Goal: Check status: Check status

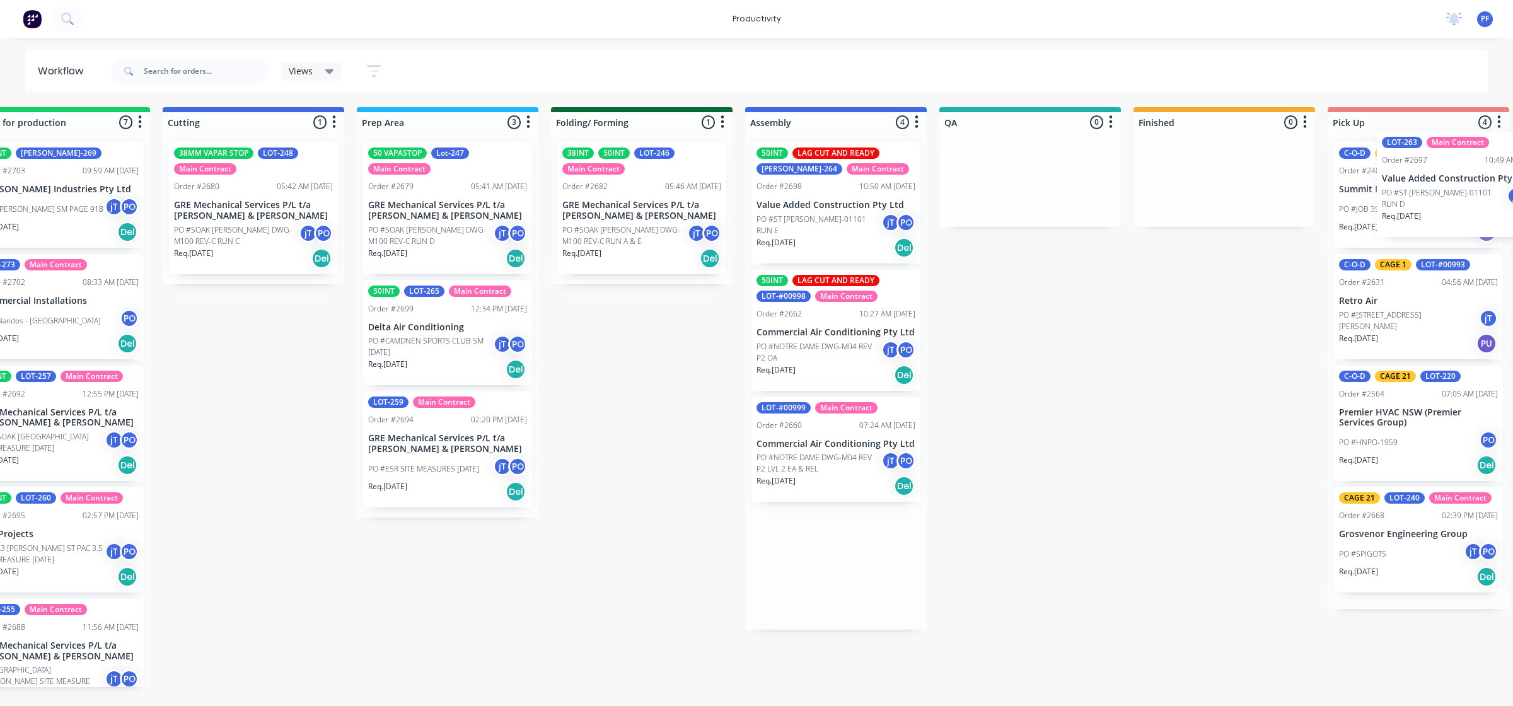
scroll to position [0, 392]
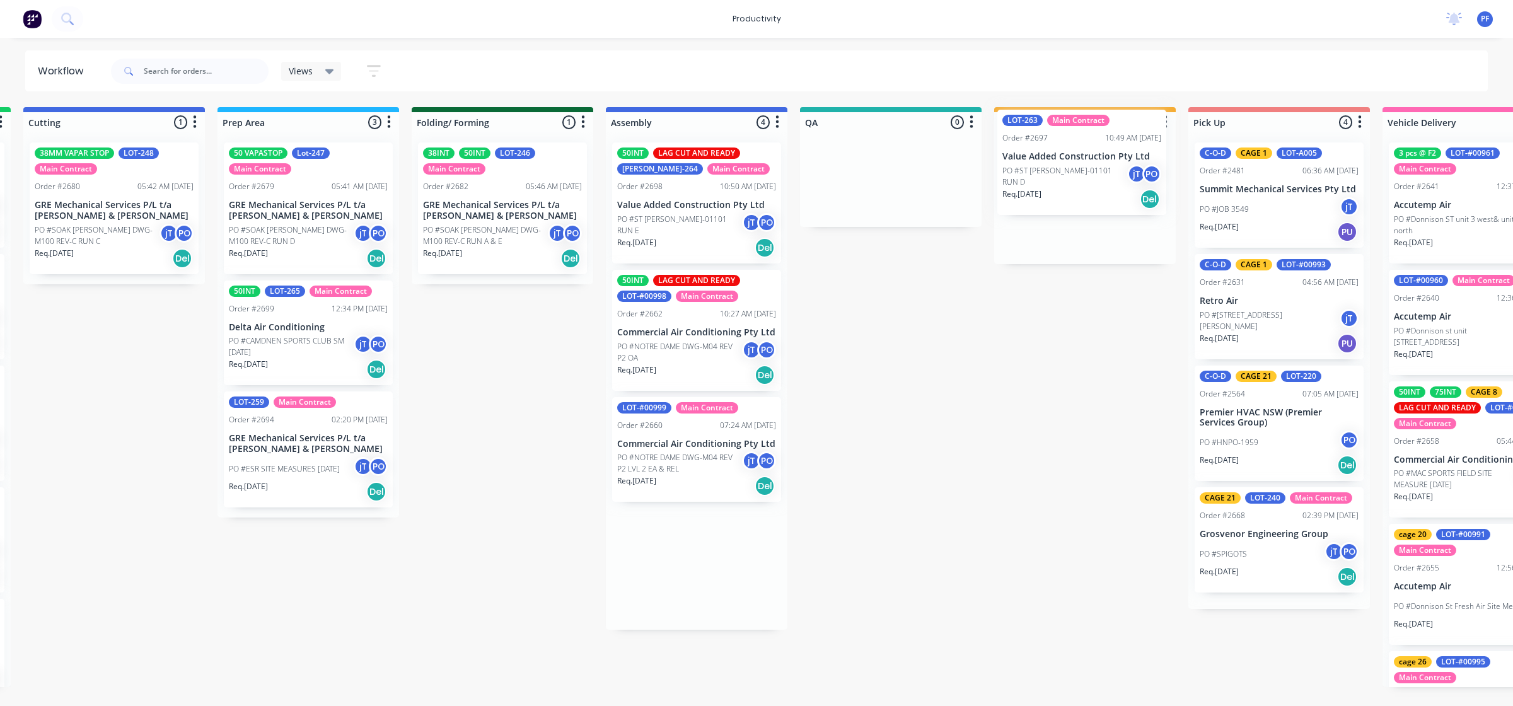
drag, startPoint x: 1145, startPoint y: 267, endPoint x: 1035, endPoint y: 166, distance: 149.5
click at [1029, 166] on div "Submitted 32 Order #240 06:57 AM [DATE] Retro Air PO #Freshwater Apts PO Req. […" at bounding box center [832, 397] width 2468 height 580
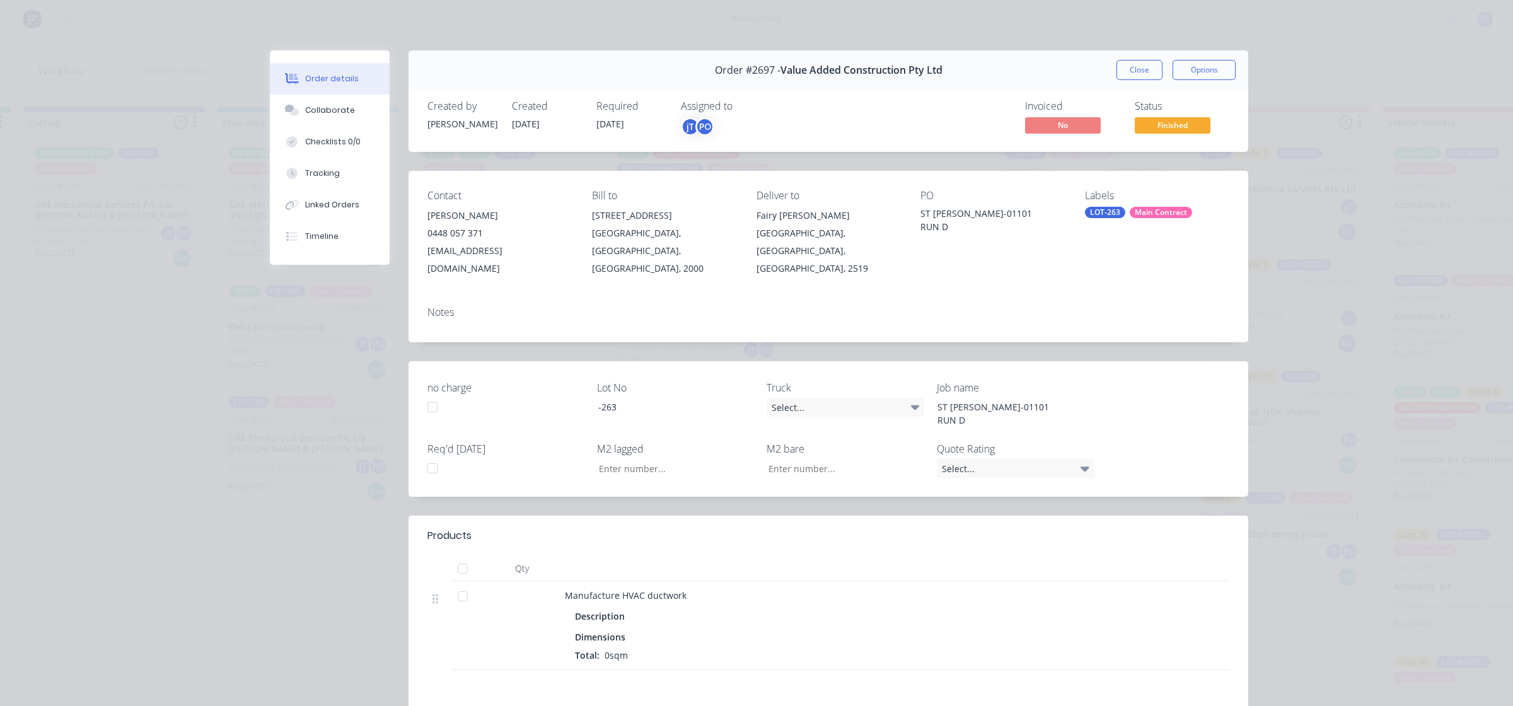
click at [1102, 216] on div "LOT-263" at bounding box center [1105, 212] width 40 height 11
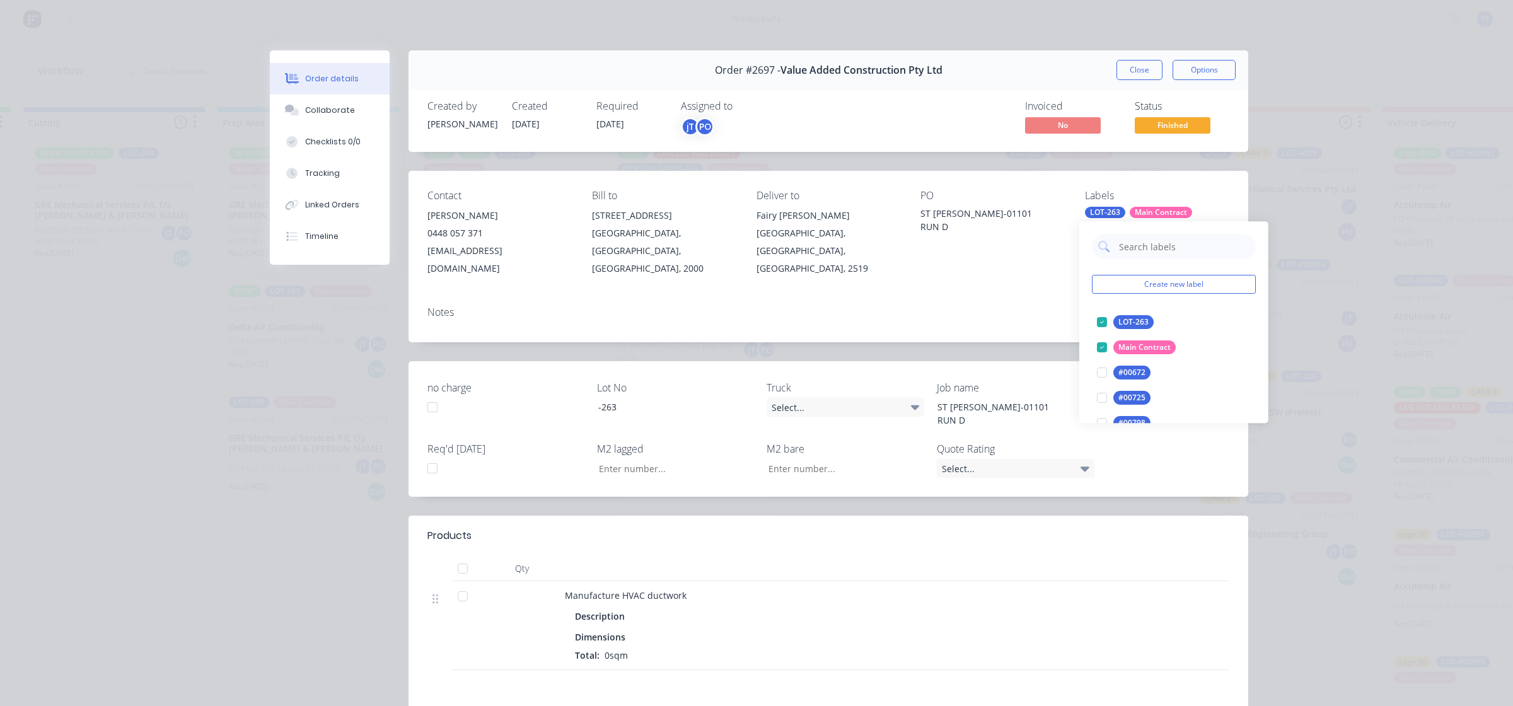
drag, startPoint x: 1102, startPoint y: 216, endPoint x: 1076, endPoint y: 230, distance: 29.6
click at [1022, 296] on div "Notes" at bounding box center [829, 319] width 840 height 46
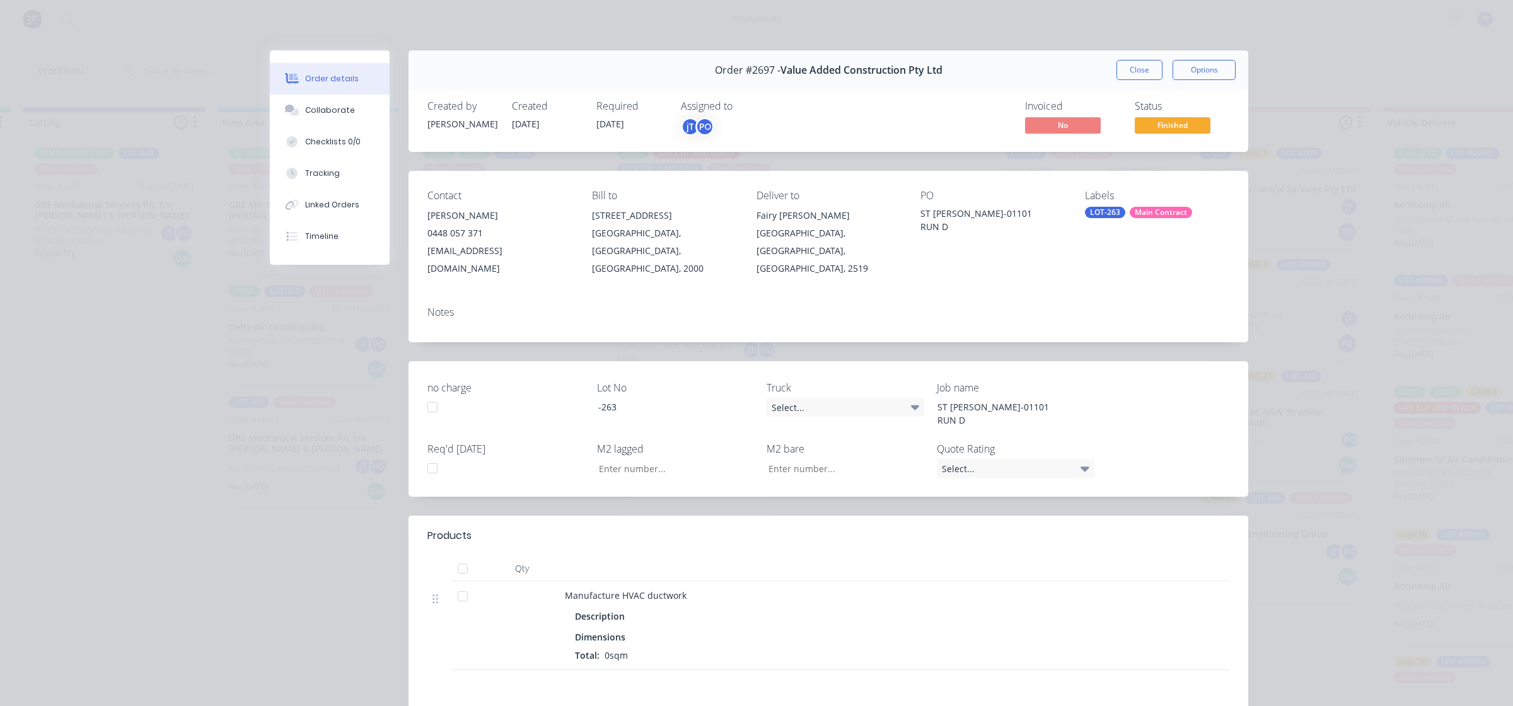
drag, startPoint x: 1076, startPoint y: 230, endPoint x: 1098, endPoint y: 216, distance: 26.1
click at [1094, 216] on div "LOT-263" at bounding box center [1105, 212] width 40 height 11
click at [1098, 216] on div "LOT-263" at bounding box center [1105, 212] width 40 height 11
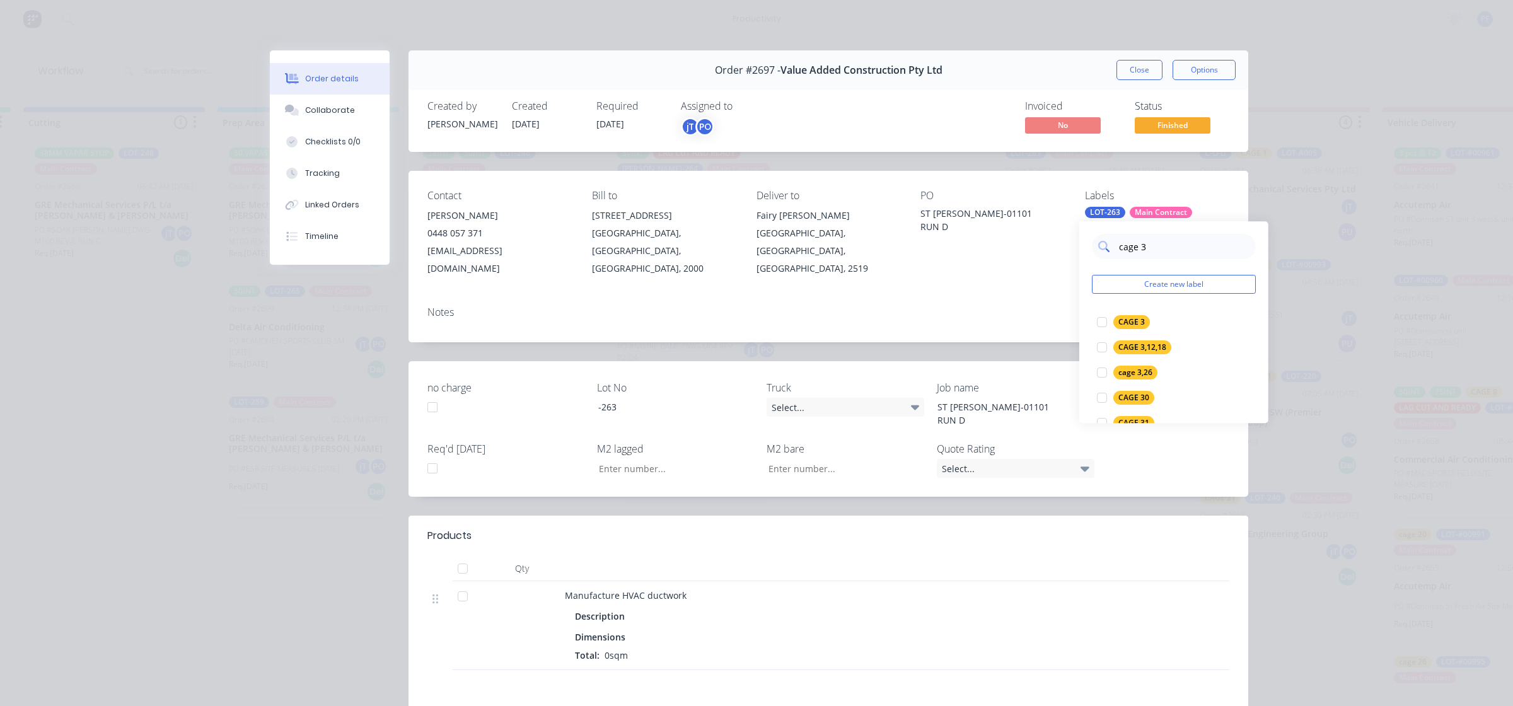
type input "cage 30"
drag, startPoint x: 1095, startPoint y: 320, endPoint x: 1047, endPoint y: 314, distance: 49.0
click at [1095, 320] on div at bounding box center [1101, 322] width 25 height 25
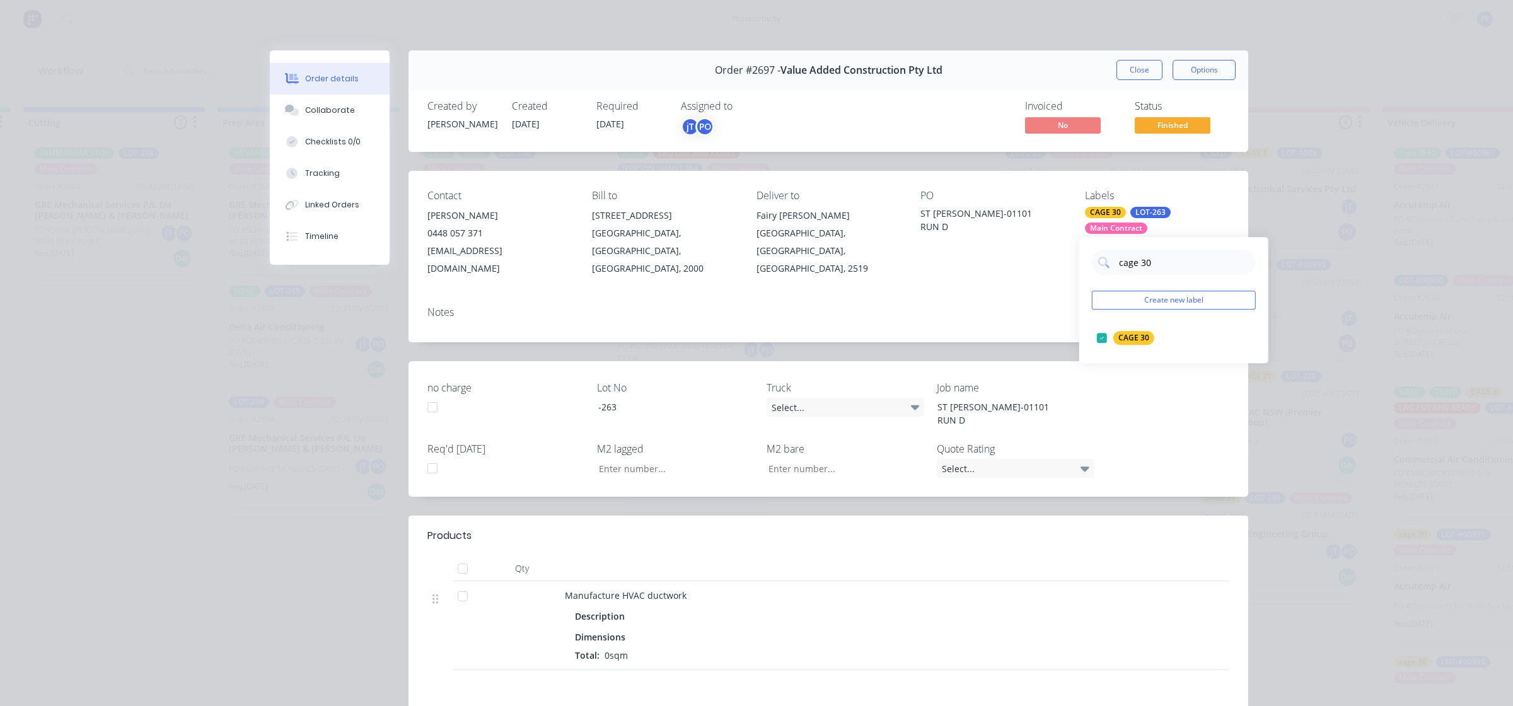
drag, startPoint x: 1047, startPoint y: 314, endPoint x: 1028, endPoint y: 314, distance: 18.9
click at [1028, 314] on div "Notes" at bounding box center [829, 319] width 840 height 46
click at [1135, 61] on button "Close" at bounding box center [1139, 70] width 46 height 20
click at [1135, 61] on div "Views Save new view None (Default) edit Assembly edit Dispatch edit Invoicing e…" at bounding box center [798, 71] width 1380 height 38
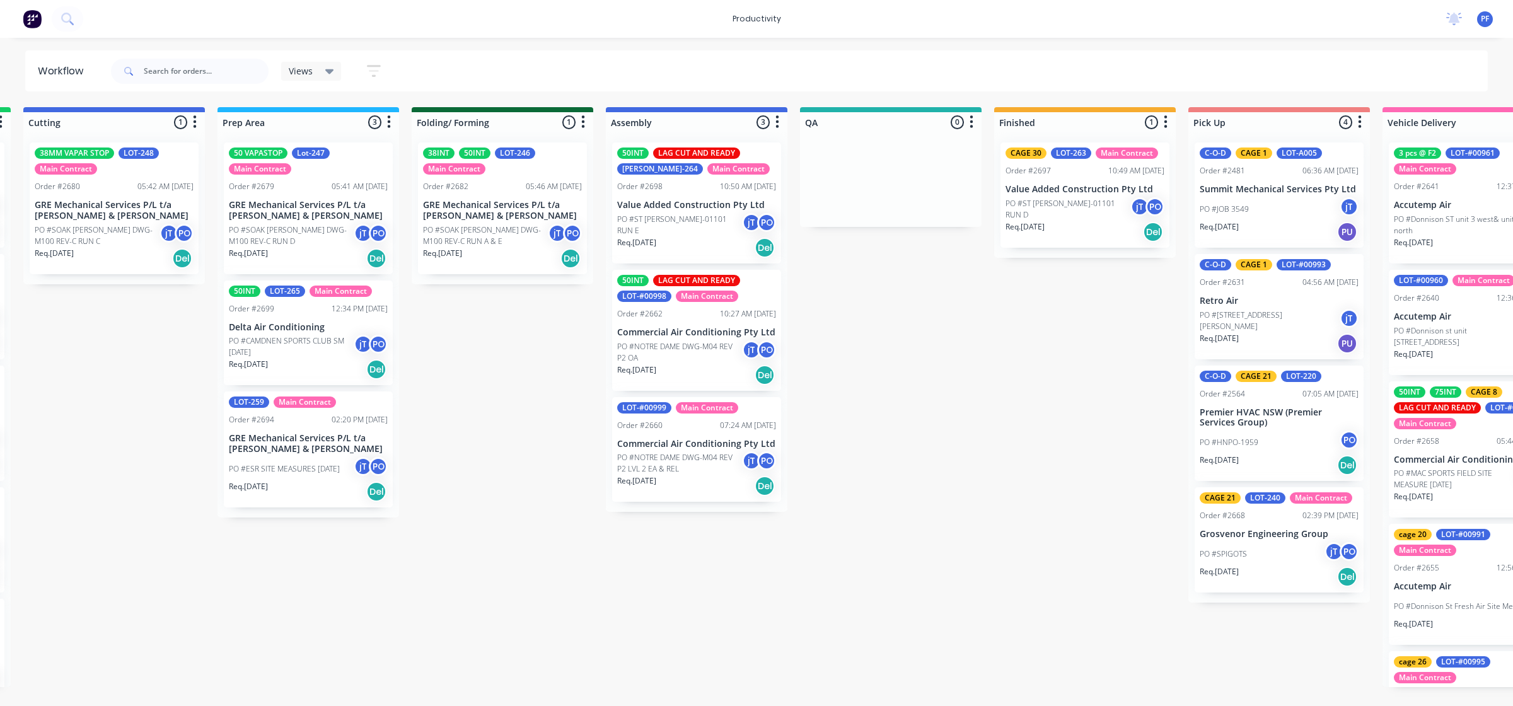
click at [493, 219] on p "GRE Mechanical Services P/L t/a [PERSON_NAME] & [PERSON_NAME]" at bounding box center [502, 210] width 159 height 21
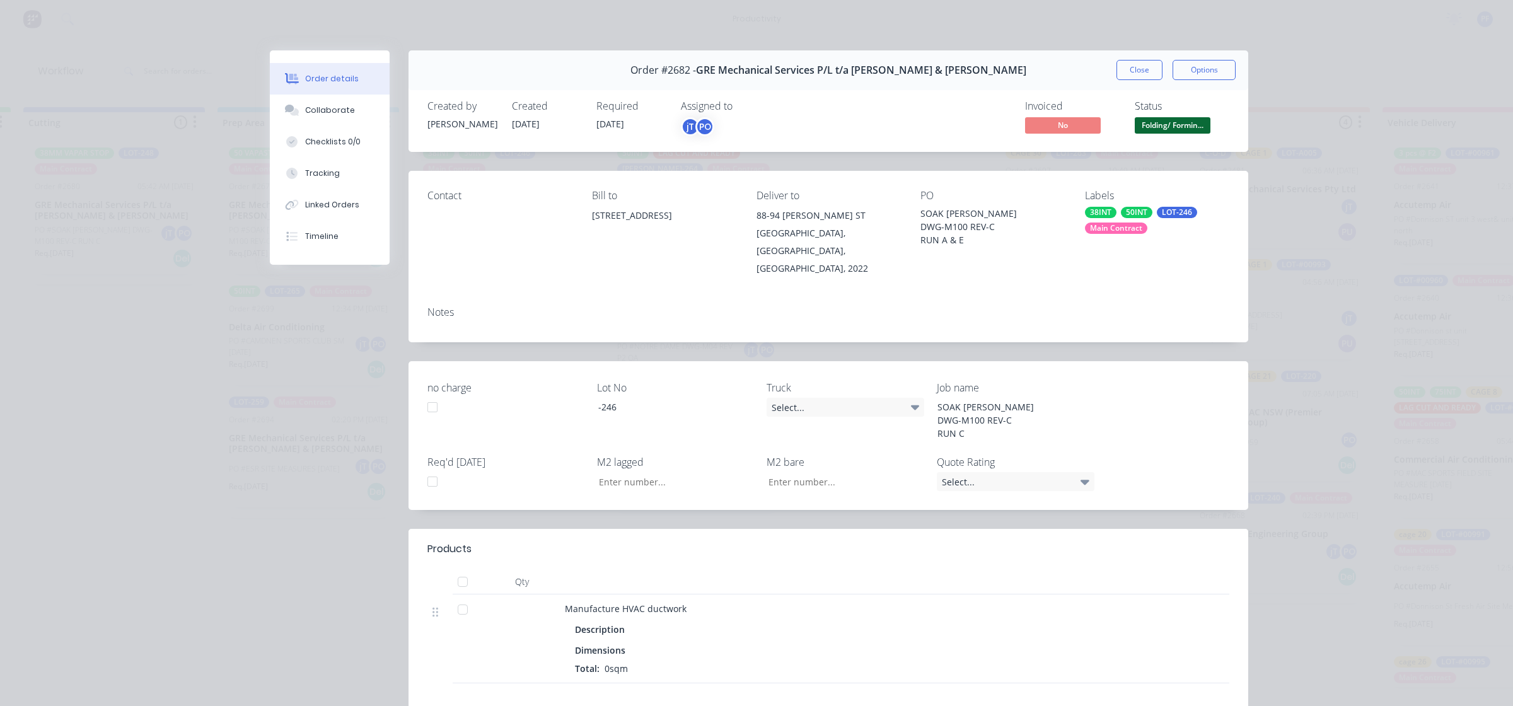
click at [1139, 69] on button "Close" at bounding box center [1139, 70] width 46 height 20
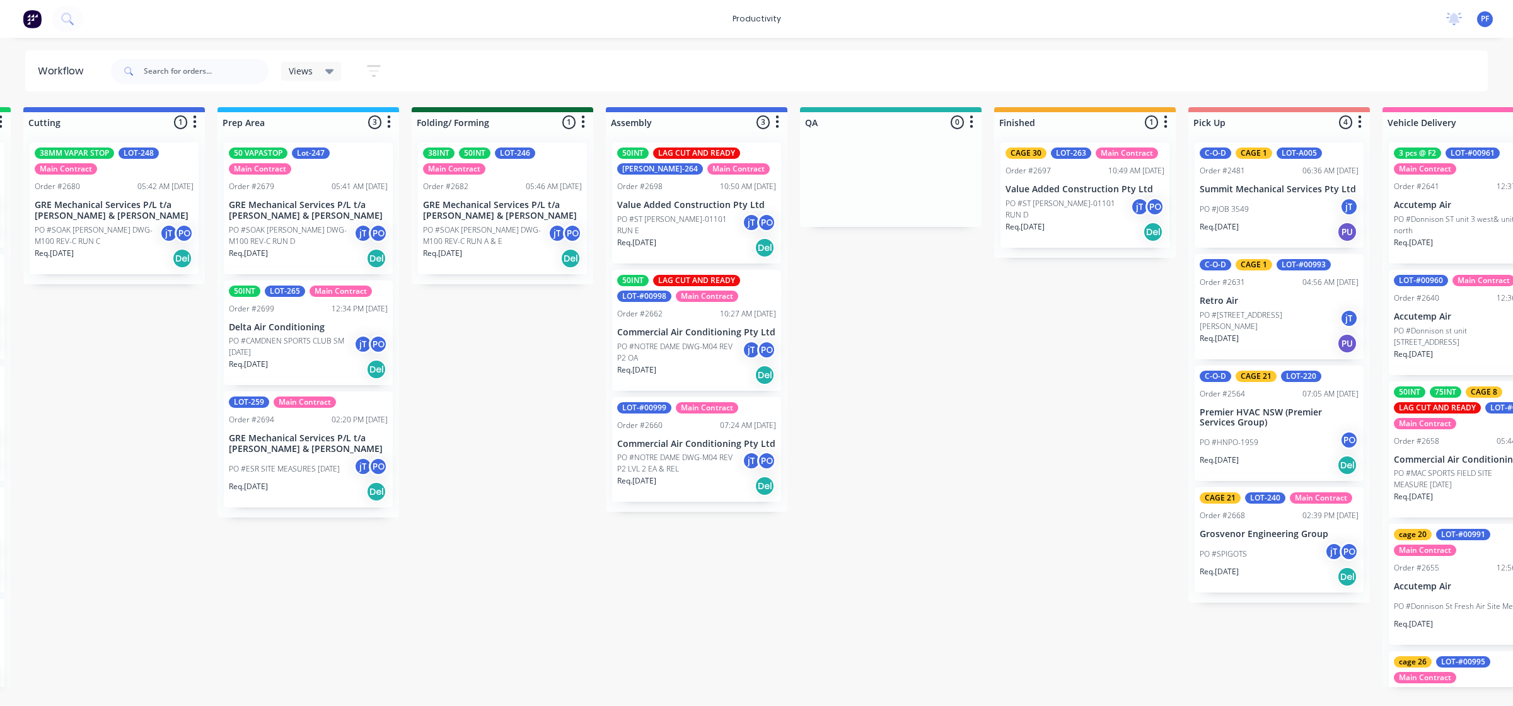
drag, startPoint x: 562, startPoint y: 282, endPoint x: 581, endPoint y: 316, distance: 39.3
click at [581, 316] on div "Submitted 32 Order #240 06:57 AM 27/09/24 Retro Air PO #Freshwater Apts PO Req.…" at bounding box center [832, 397] width 2468 height 580
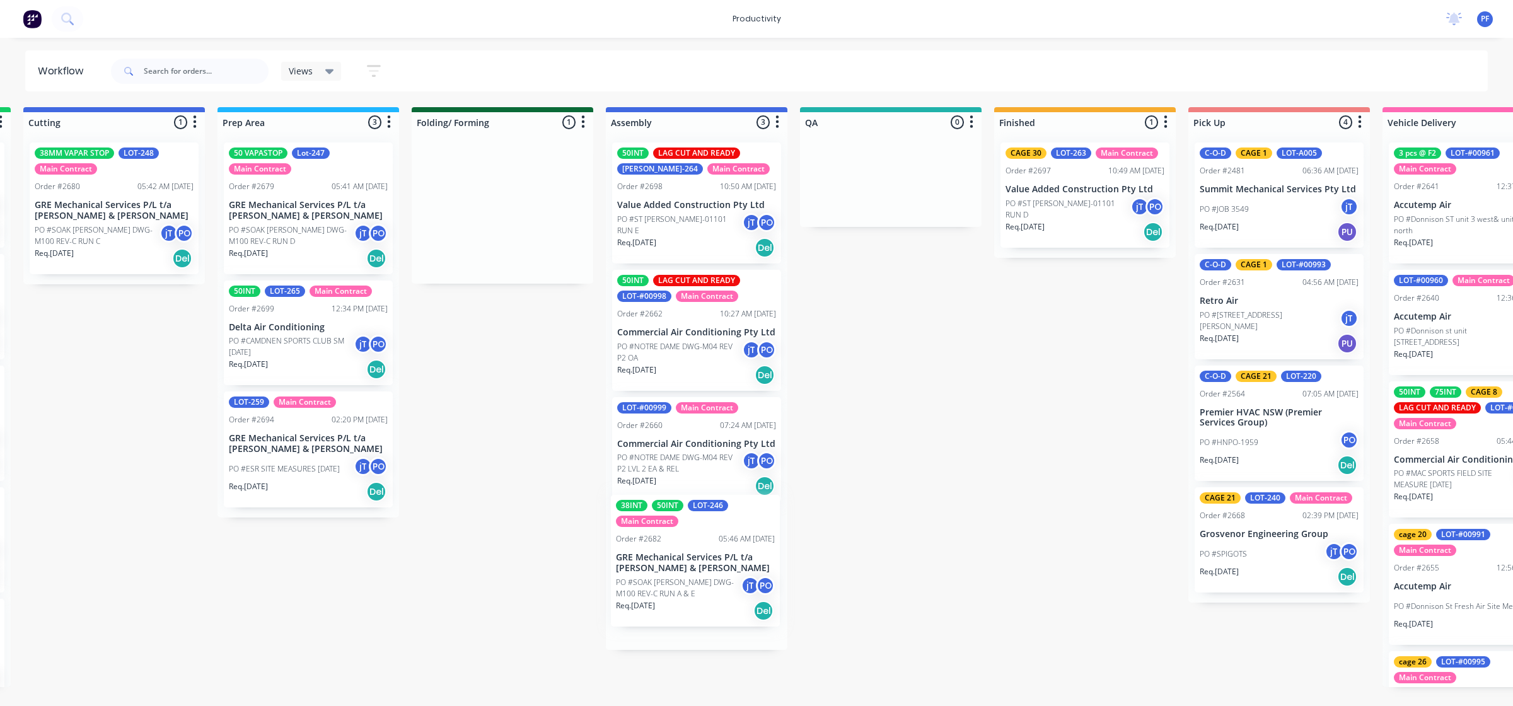
drag, startPoint x: 493, startPoint y: 236, endPoint x: 695, endPoint y: 583, distance: 401.5
click at [693, 589] on div "Submitted 32 Order #240 06:57 AM 27/09/24 Retro Air PO #Freshwater Apts PO Req.…" at bounding box center [832, 397] width 2468 height 580
click at [1084, 169] on div "Order #2697 10:49 AM 26/08/25" at bounding box center [1085, 170] width 159 height 11
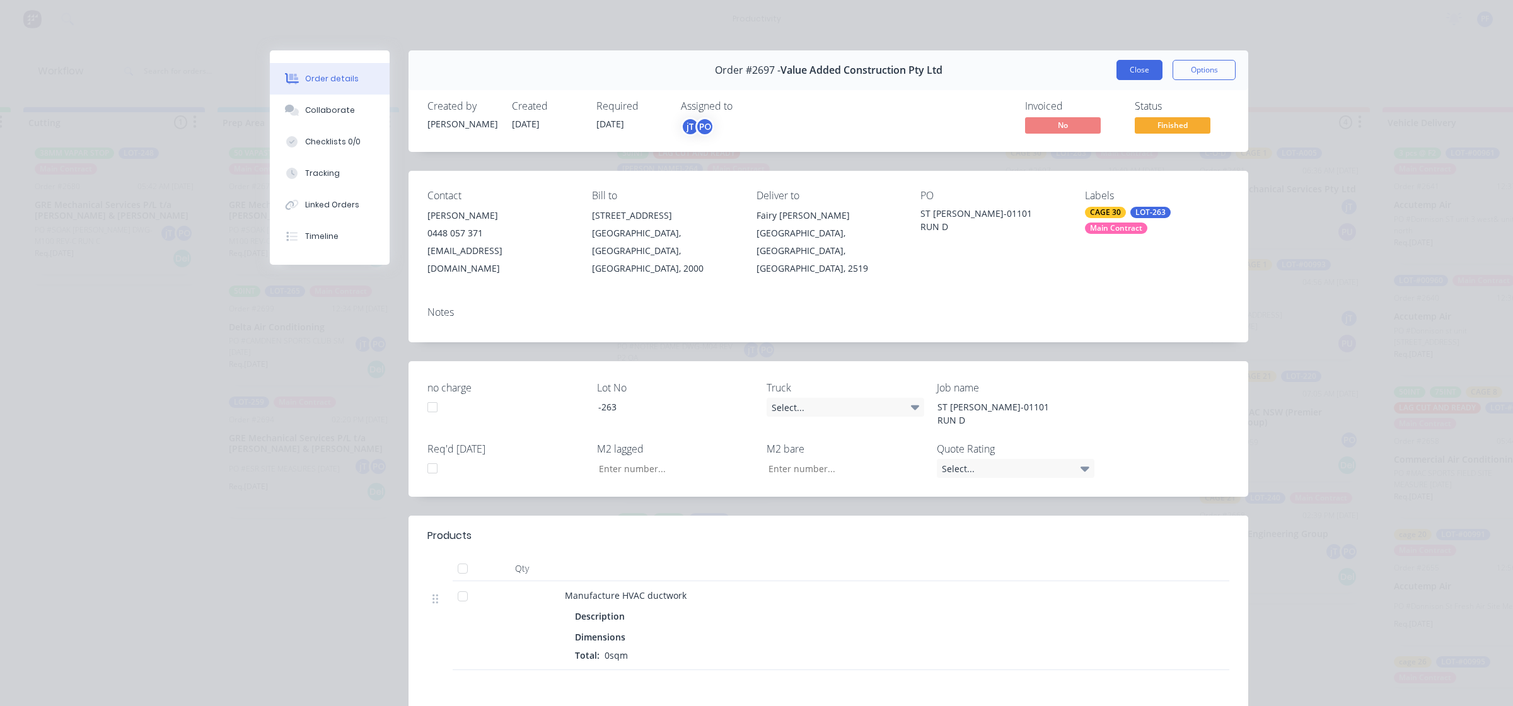
click at [1146, 71] on button "Close" at bounding box center [1139, 70] width 46 height 20
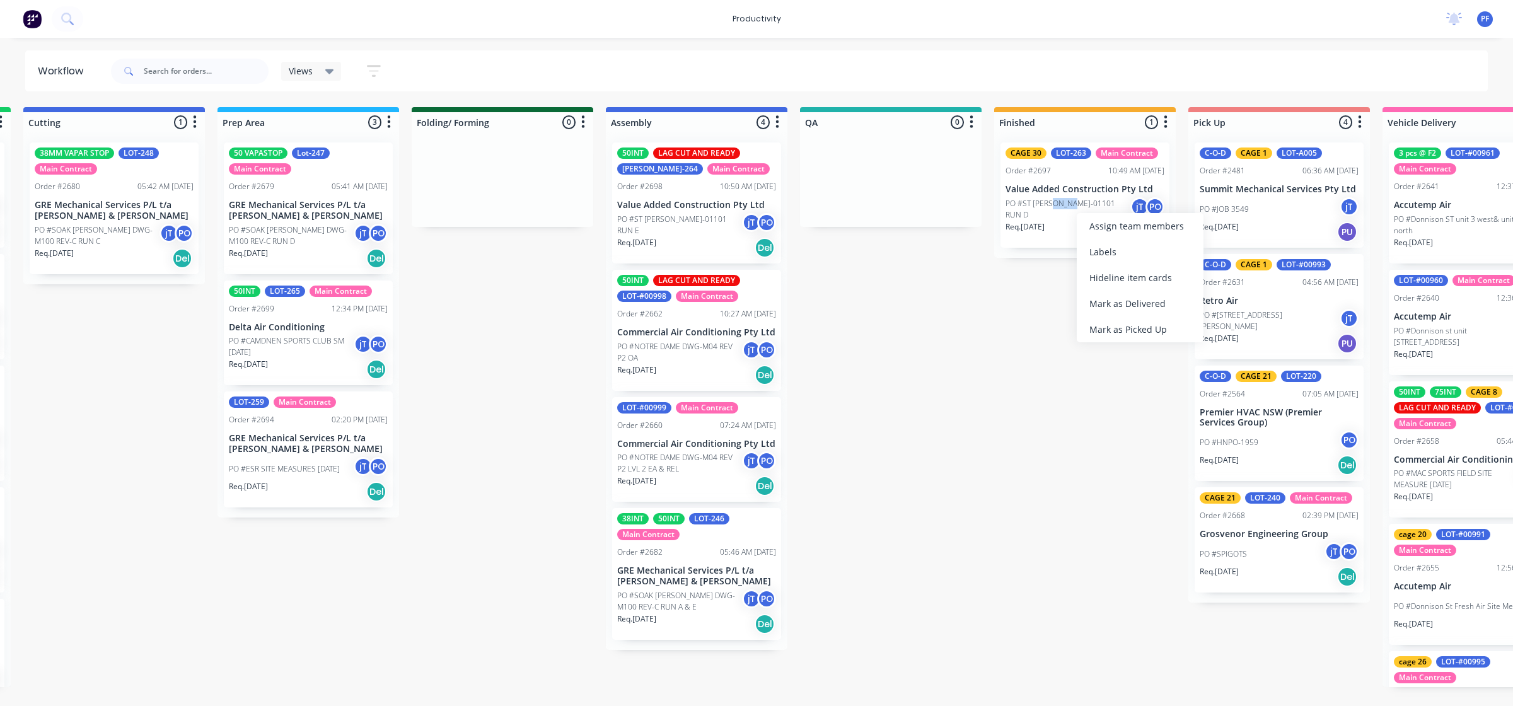
drag, startPoint x: 1164, startPoint y: 215, endPoint x: 1229, endPoint y: 222, distance: 65.3
click at [1229, 222] on div "C-O-D CAGE 1 LOT-A005 Order #2481 06:36 AM 29/07/25 Summit Mechanical Services …" at bounding box center [1279, 194] width 169 height 105
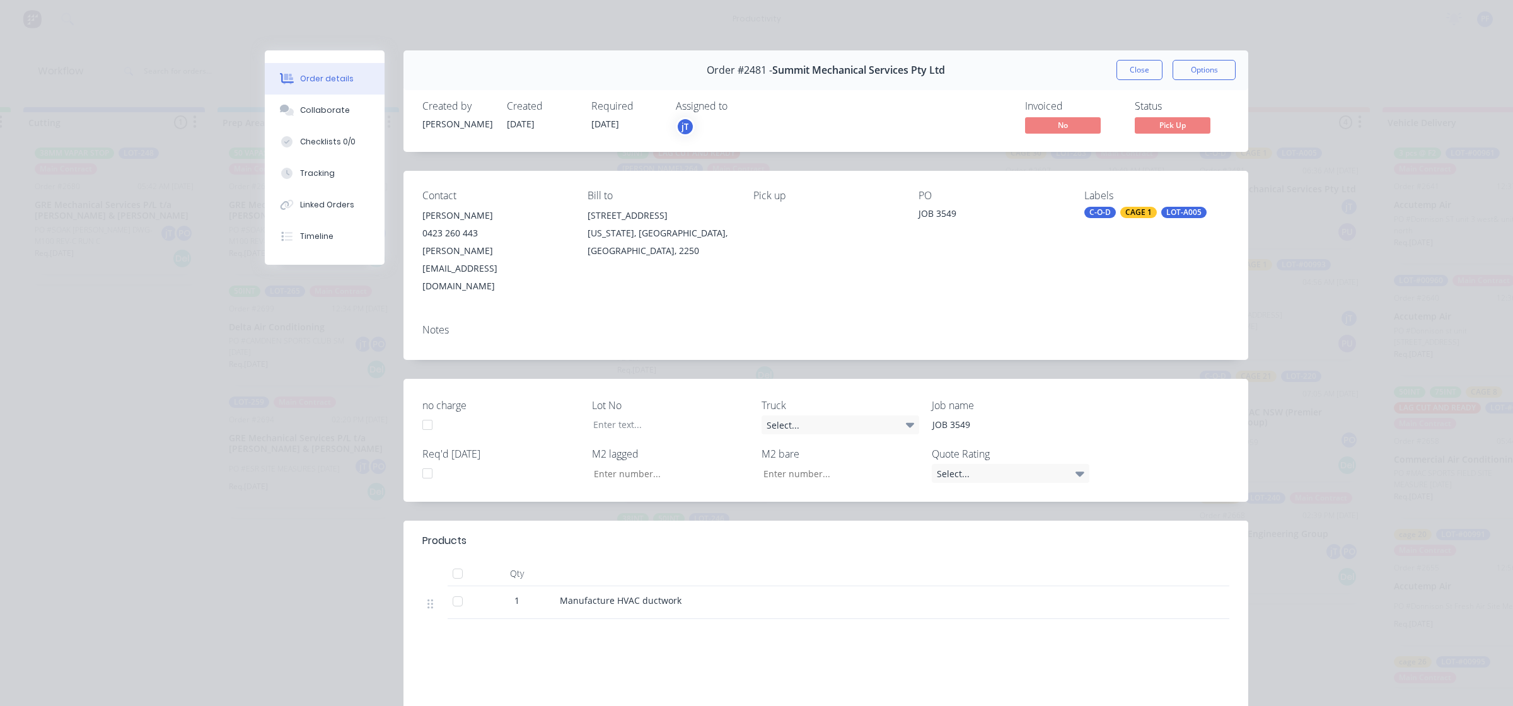
click at [1144, 79] on button "Close" at bounding box center [1139, 70] width 46 height 20
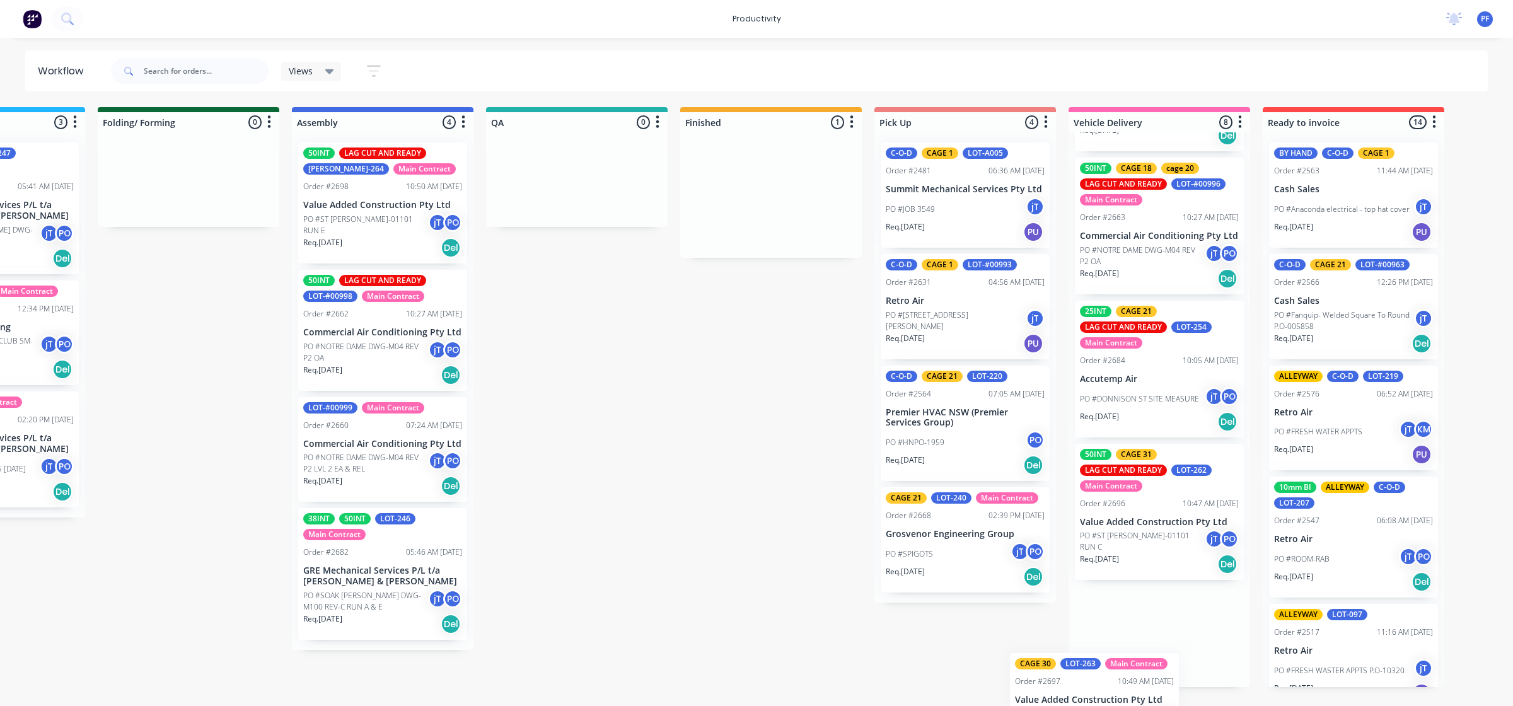
scroll to position [621, 0]
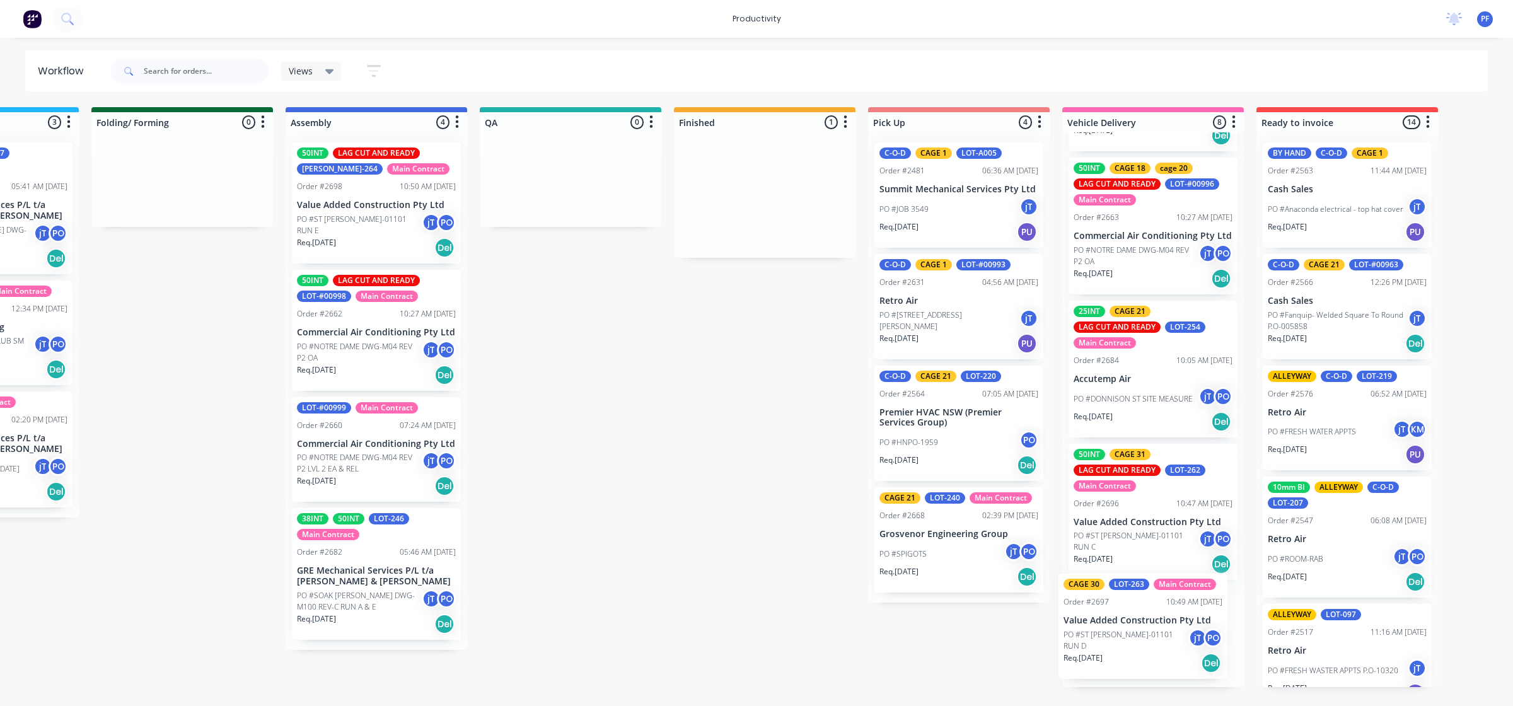
drag, startPoint x: 1060, startPoint y: 206, endPoint x: 1079, endPoint y: 638, distance: 432.9
click at [1118, 640] on div "Submitted 32 Order #240 06:57 AM 27/09/24 Retro Air PO #Freshwater Apts PO Req.…" at bounding box center [512, 397] width 2468 height 580
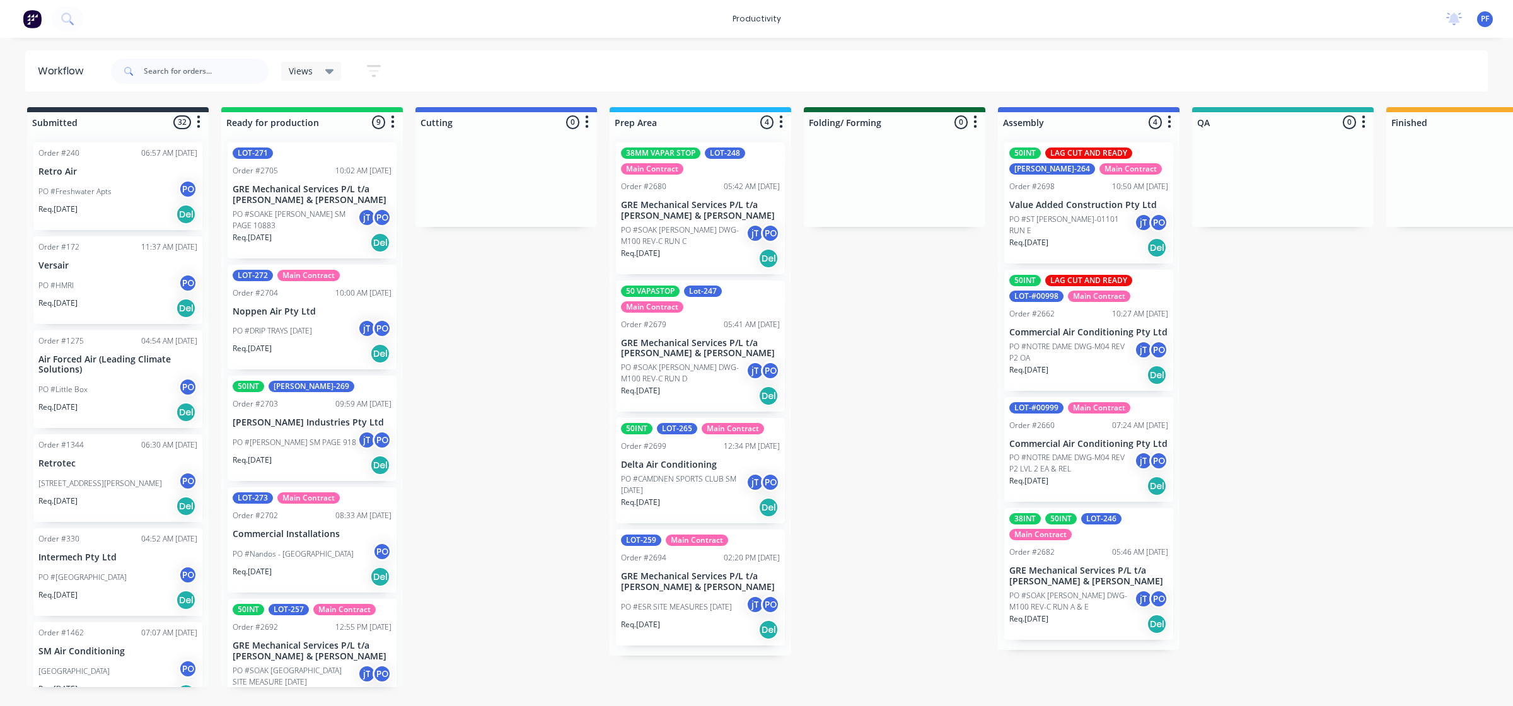
drag, startPoint x: 1065, startPoint y: 226, endPoint x: 1259, endPoint y: 212, distance: 194.0
click at [1121, 223] on div "50INT LAG CUT AND READY [PERSON_NAME]-264 Main Contract Order #2698 10:50 AM [D…" at bounding box center [1089, 391] width 182 height 518
click at [1183, 217] on div "Submitted 32 Order #240 06:57 AM [DATE] Retro Air PO #Freshwater Apts PO Req. […" at bounding box center [1225, 397] width 2468 height 580
drag, startPoint x: 1259, startPoint y: 212, endPoint x: 1274, endPoint y: 209, distance: 15.5
click at [1265, 211] on div at bounding box center [1283, 179] width 182 height 95
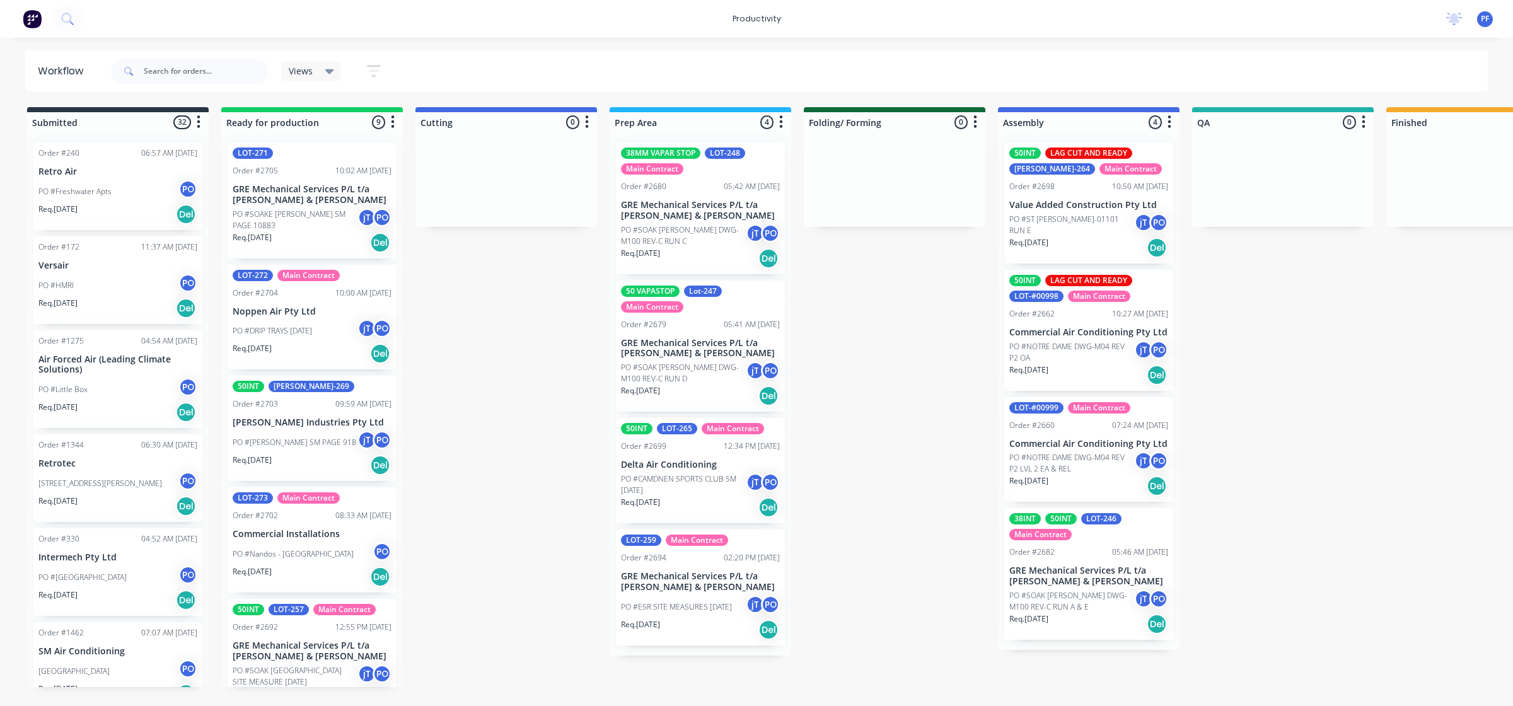
scroll to position [0, 1]
click at [1265, 206] on div at bounding box center [1283, 179] width 182 height 95
drag, startPoint x: 1119, startPoint y: 191, endPoint x: 1182, endPoint y: 182, distance: 63.7
drag, startPoint x: 1182, startPoint y: 182, endPoint x: 888, endPoint y: 341, distance: 334.8
drag, startPoint x: 888, startPoint y: 341, endPoint x: 1056, endPoint y: 224, distance: 205.1
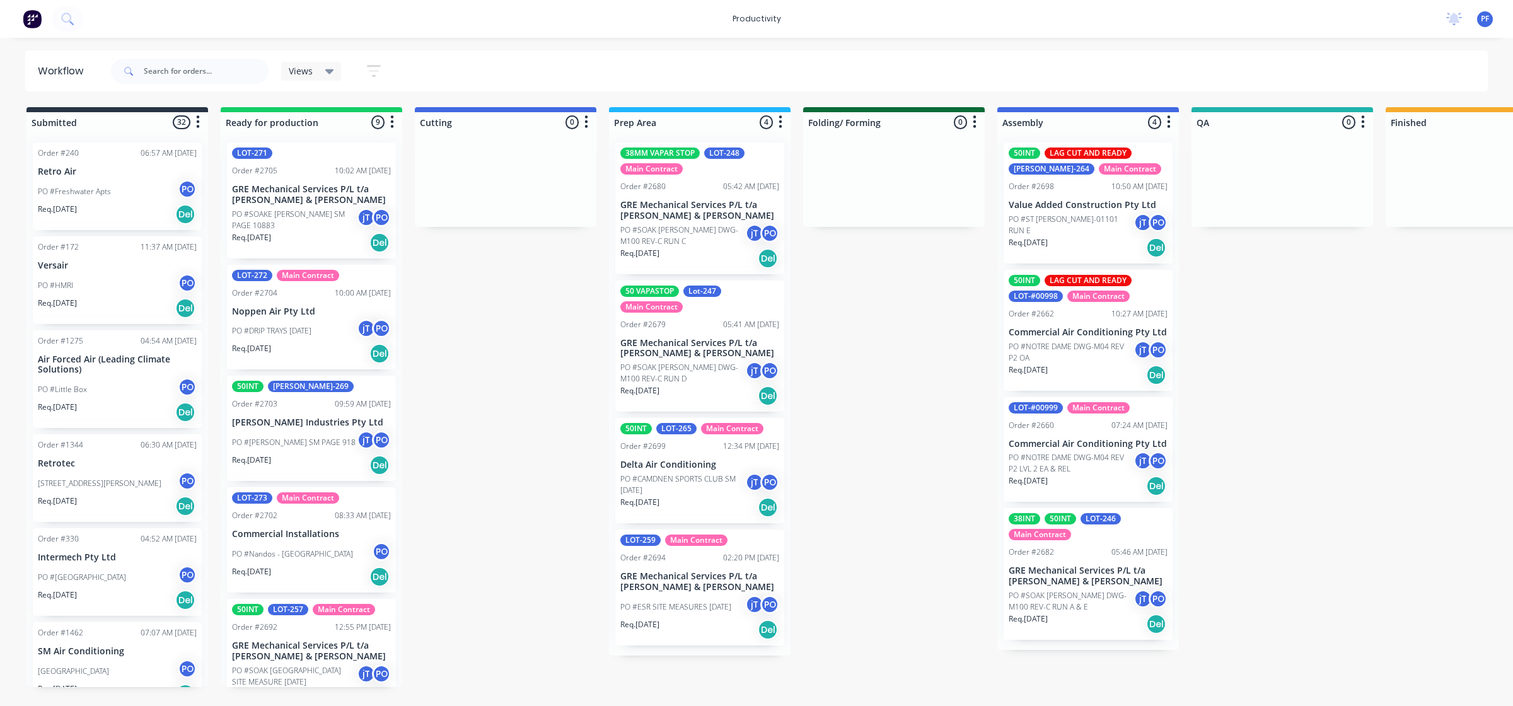
click at [1056, 224] on p "PO #ST [PERSON_NAME]-01101 RUN E" at bounding box center [1071, 225] width 125 height 23
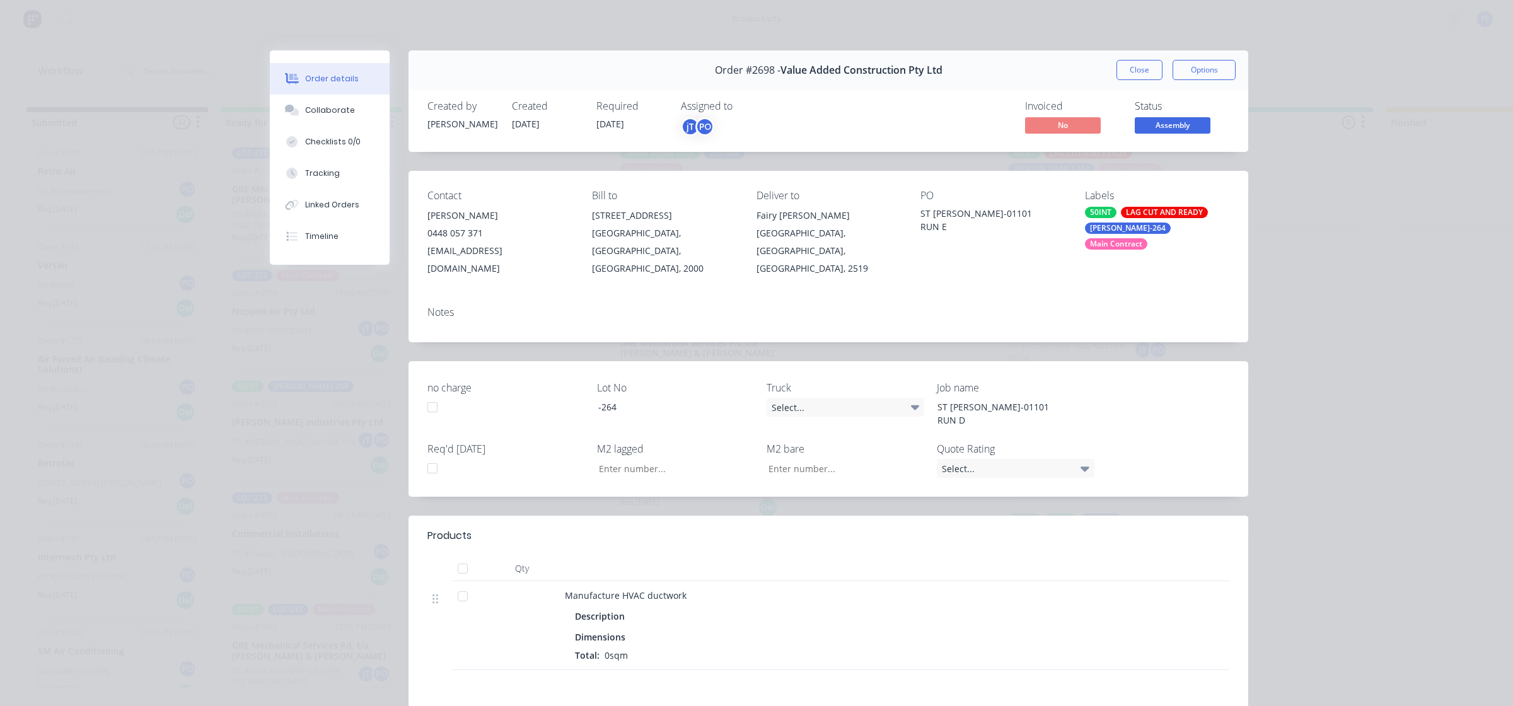
click at [1177, 235] on div "Labels 50INT LAG CUT AND READY LOY-264 Main Contract" at bounding box center [1157, 234] width 144 height 88
click at [1147, 238] on div "Main Contract" at bounding box center [1116, 243] width 62 height 11
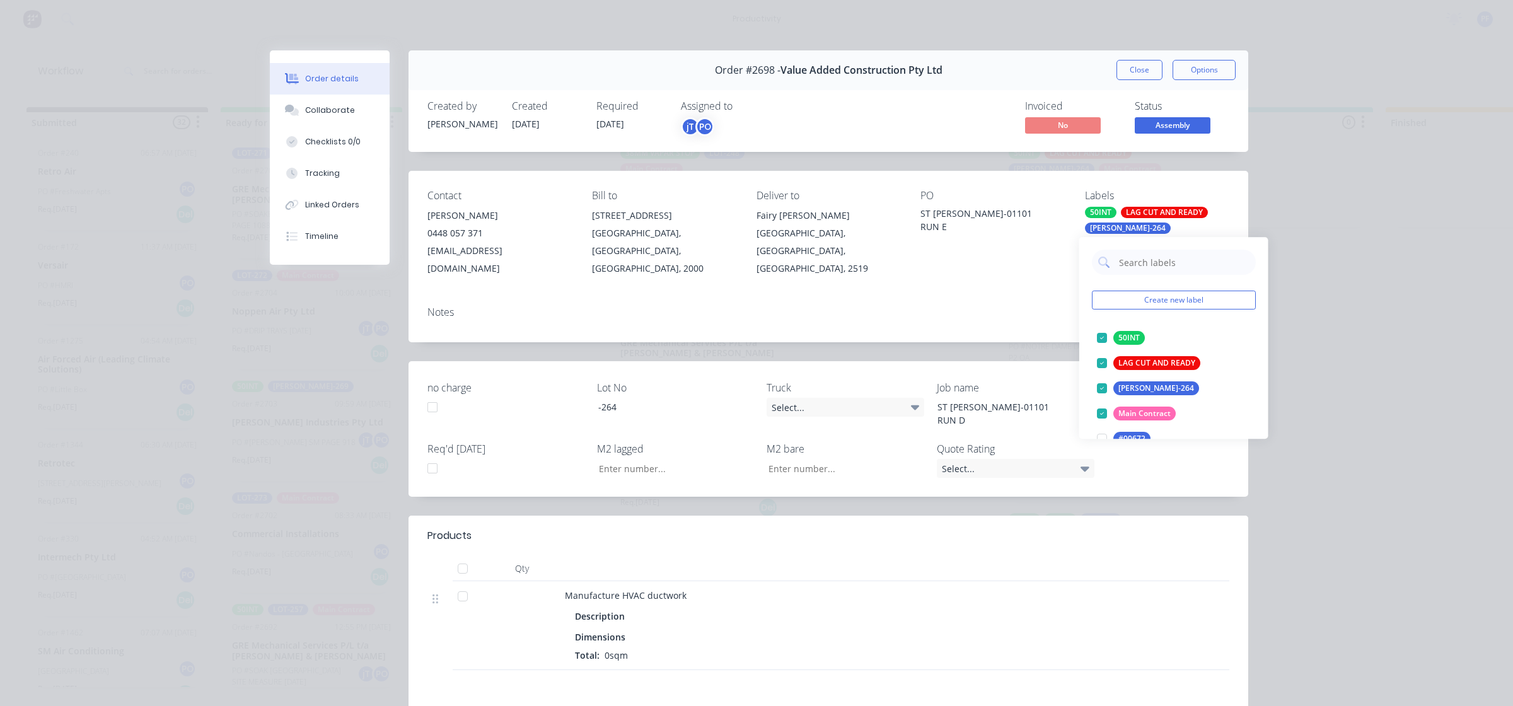
click at [1215, 255] on input "text" at bounding box center [1184, 262] width 132 height 25
click at [1099, 348] on div at bounding box center [1101, 337] width 25 height 25
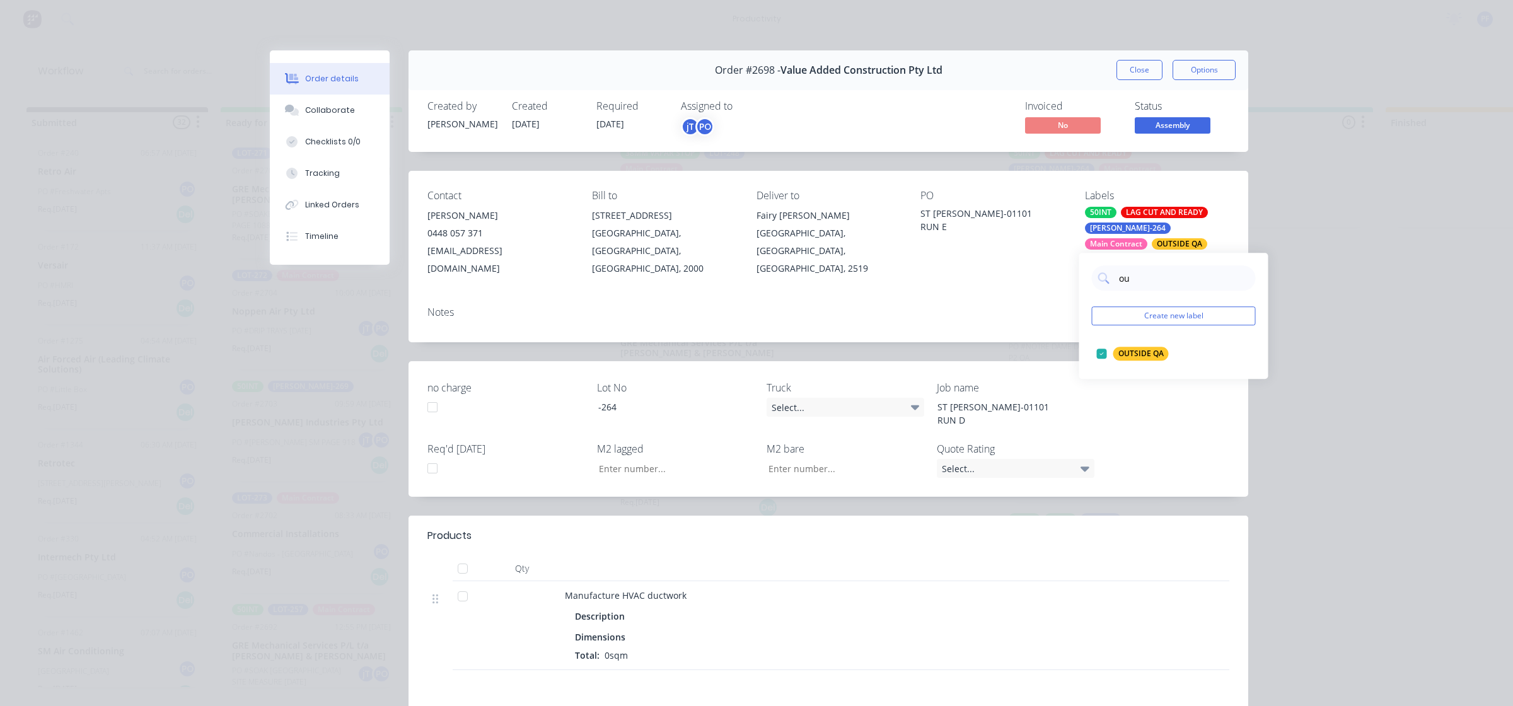
type input "o"
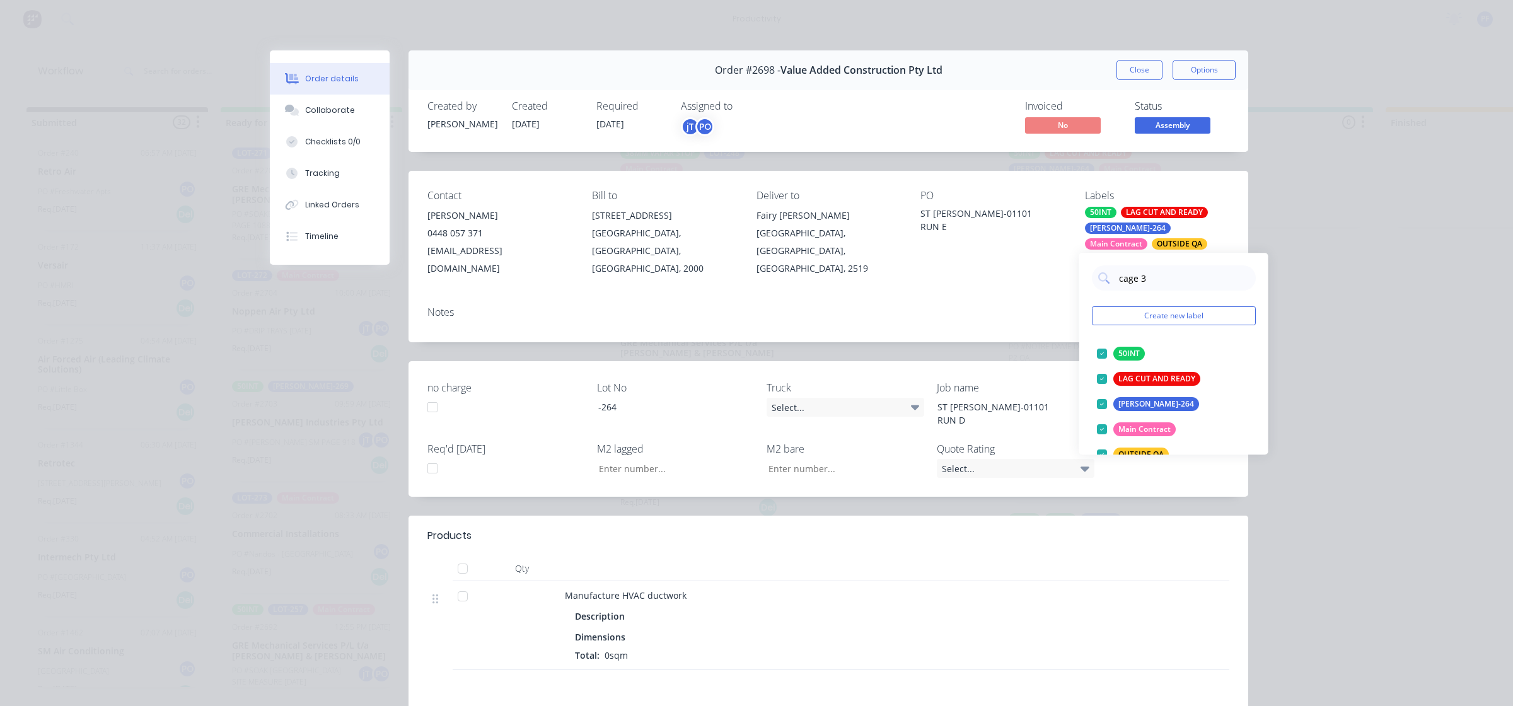
type input "cage 30"
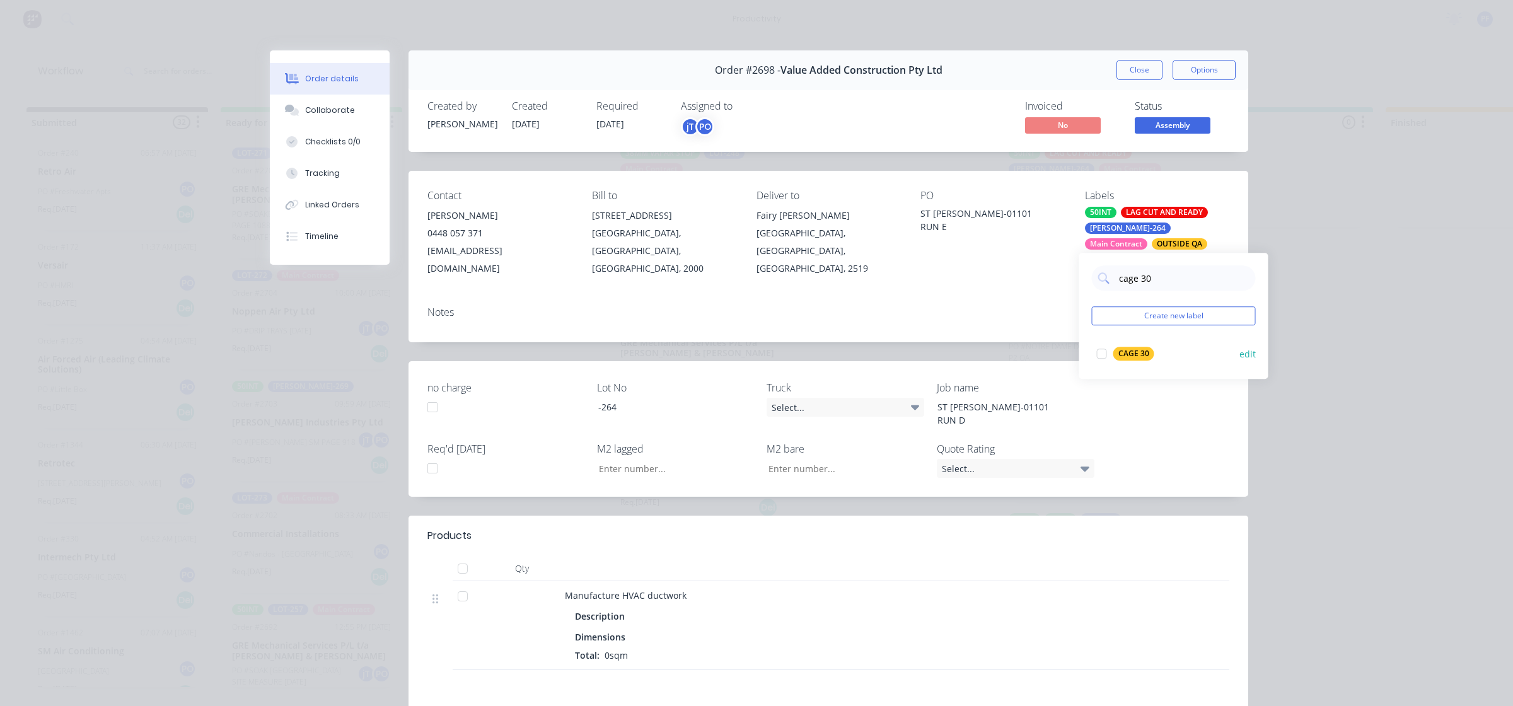
click at [1098, 352] on div at bounding box center [1101, 353] width 25 height 25
click at [1041, 252] on div "PO ST GEORGE MW-01101 RUN E" at bounding box center [992, 234] width 144 height 88
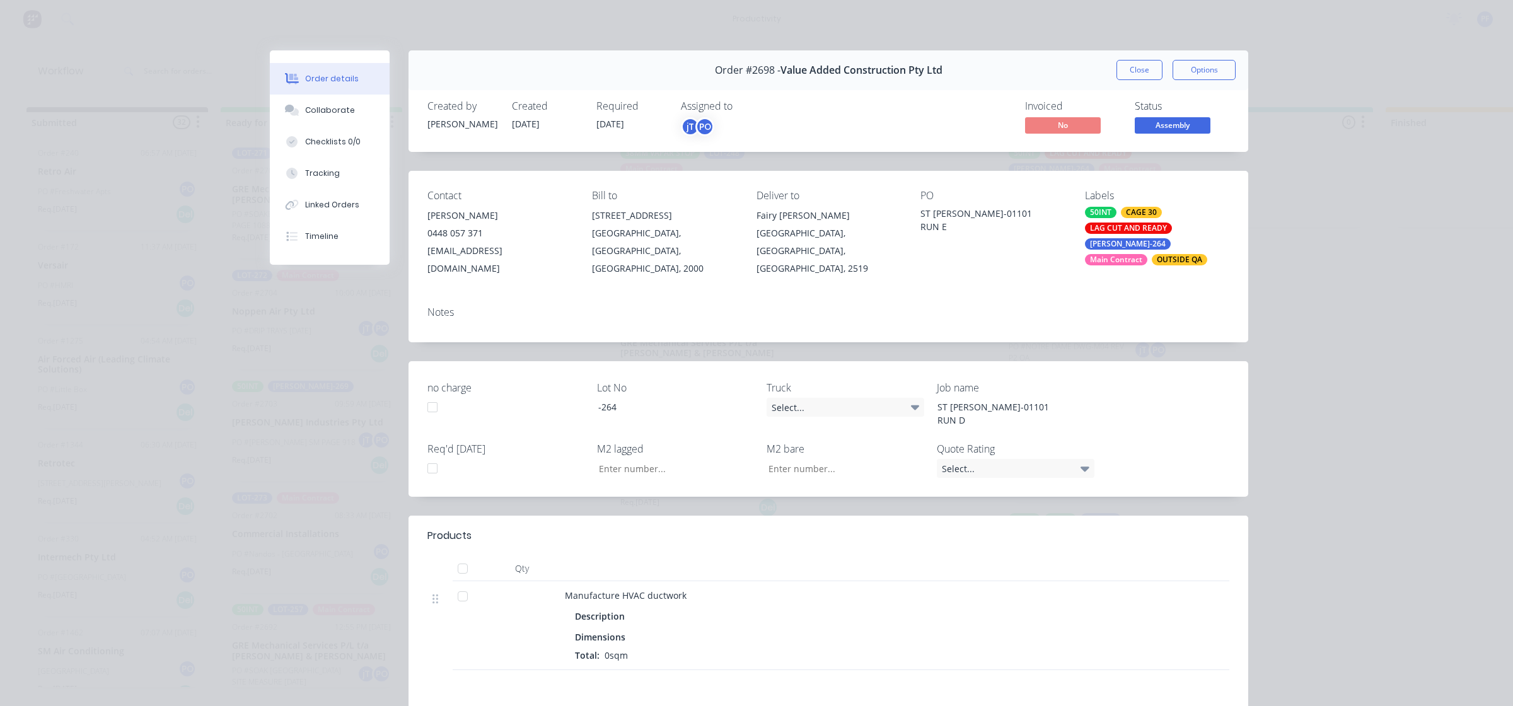
click at [1120, 79] on button "Close" at bounding box center [1139, 70] width 46 height 20
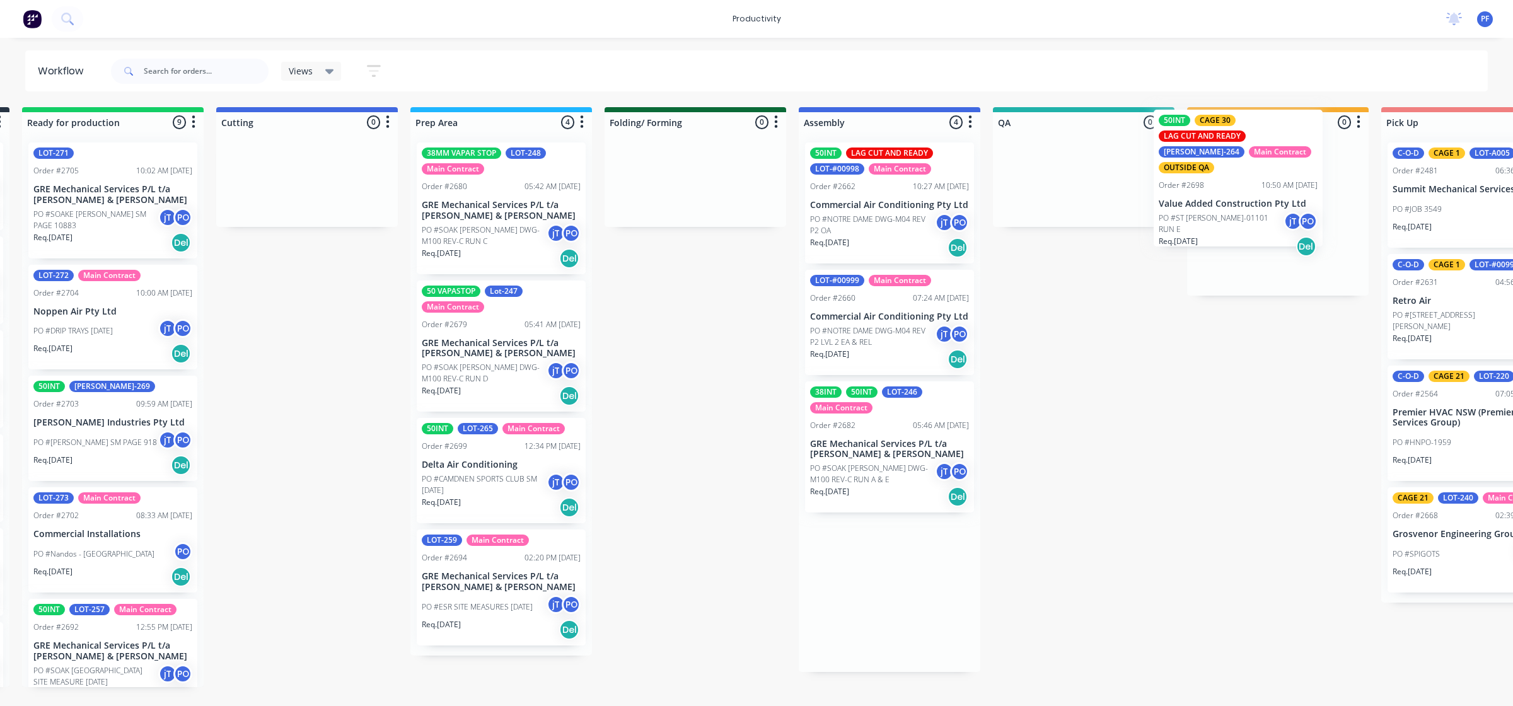
scroll to position [0, 202]
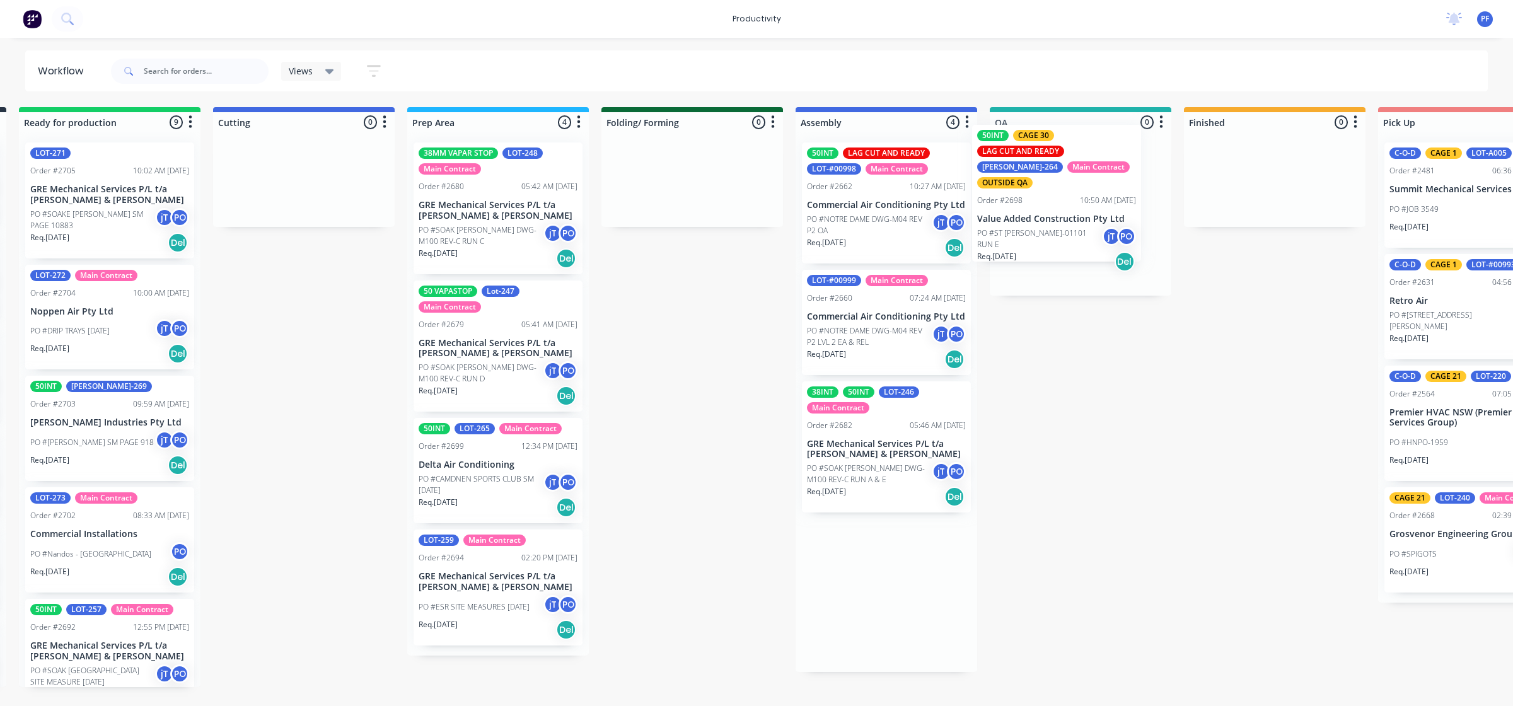
drag, startPoint x: 1123, startPoint y: 225, endPoint x: 1064, endPoint y: 204, distance: 63.0
click at [1064, 204] on div "Submitted 32 Order #240 06:57 AM 27/09/24 Retro Air PO #Freshwater Apts PO Req.…" at bounding box center [1022, 397] width 2468 height 580
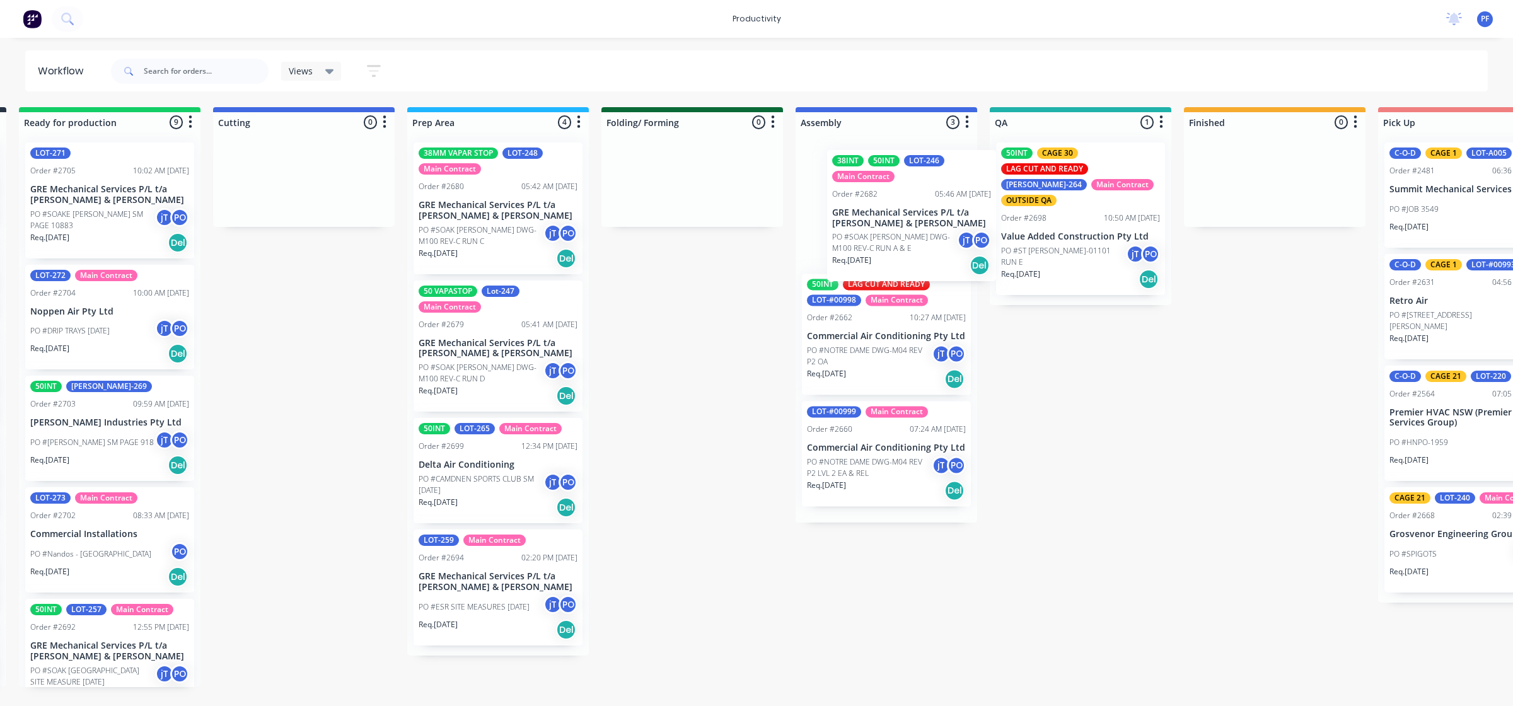
drag, startPoint x: 887, startPoint y: 470, endPoint x: 915, endPoint y: 233, distance: 238.7
click at [915, 233] on div "50INT LAG CUT AND READY LOT-#00998 Main Contract Order #2662 10:27 AM 22/08/25 …" at bounding box center [887, 327] width 182 height 390
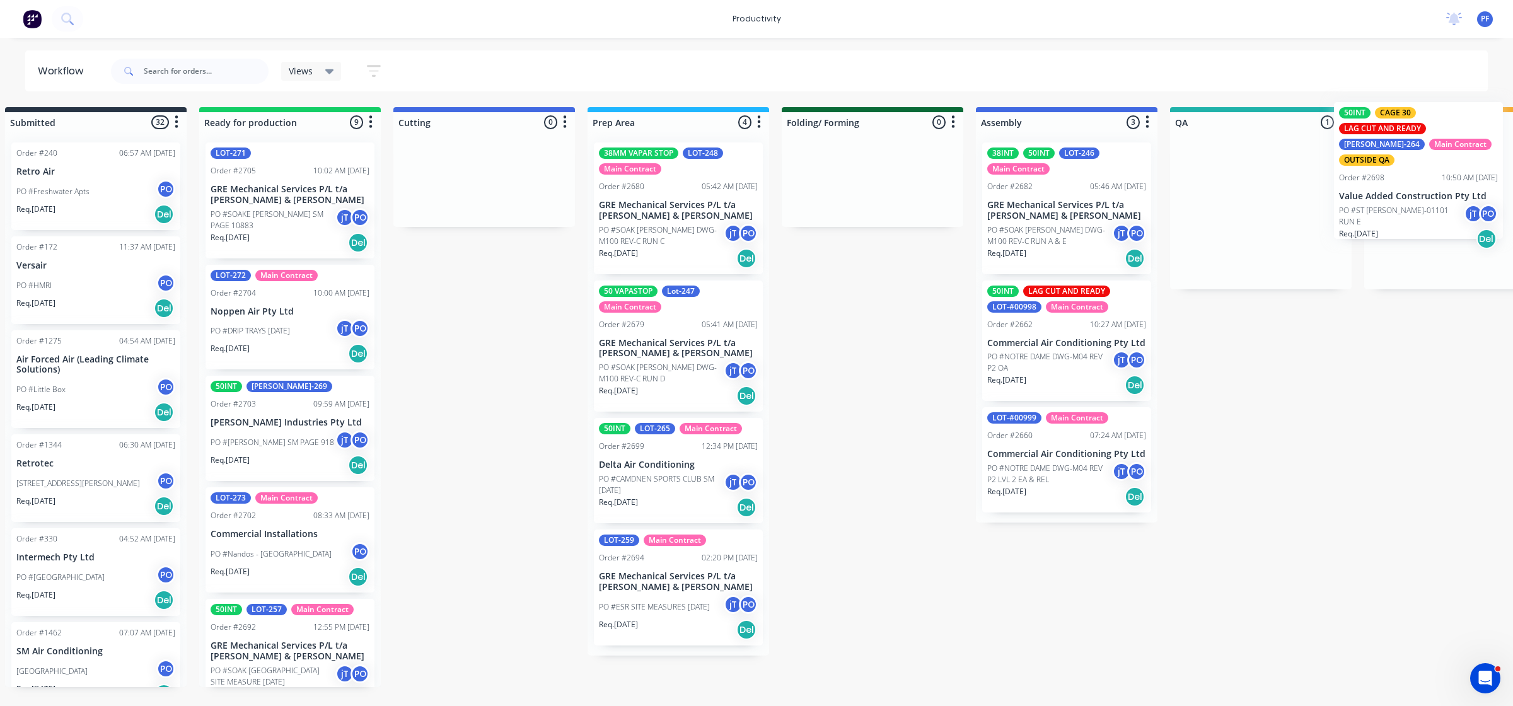
drag, startPoint x: 1303, startPoint y: 224, endPoint x: 1363, endPoint y: 180, distance: 74.4
click at [1447, 180] on div "Submitted 32 Order #240 06:57 AM [DATE] Retro Air PO #Freshwater Apts PO Req. […" at bounding box center [1202, 397] width 2468 height 580
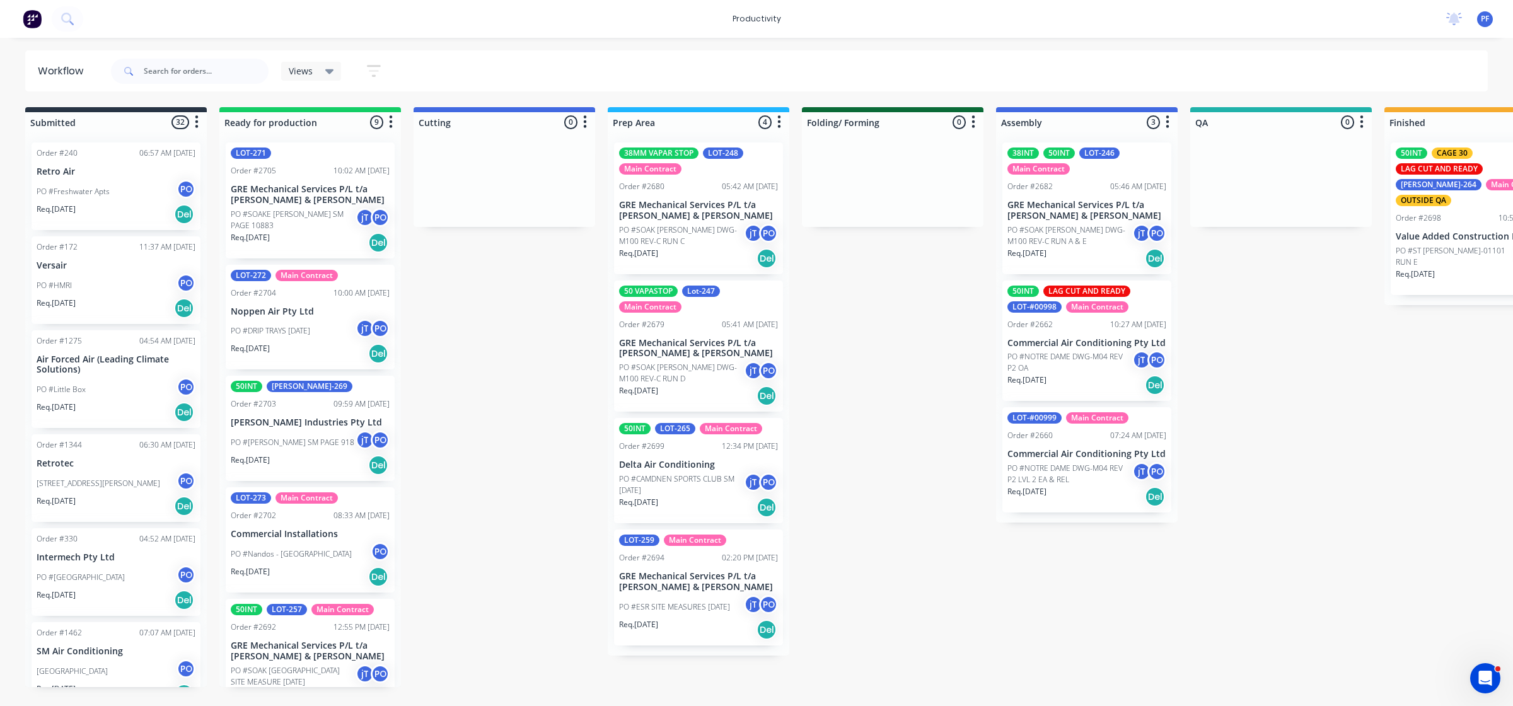
scroll to position [0, 603]
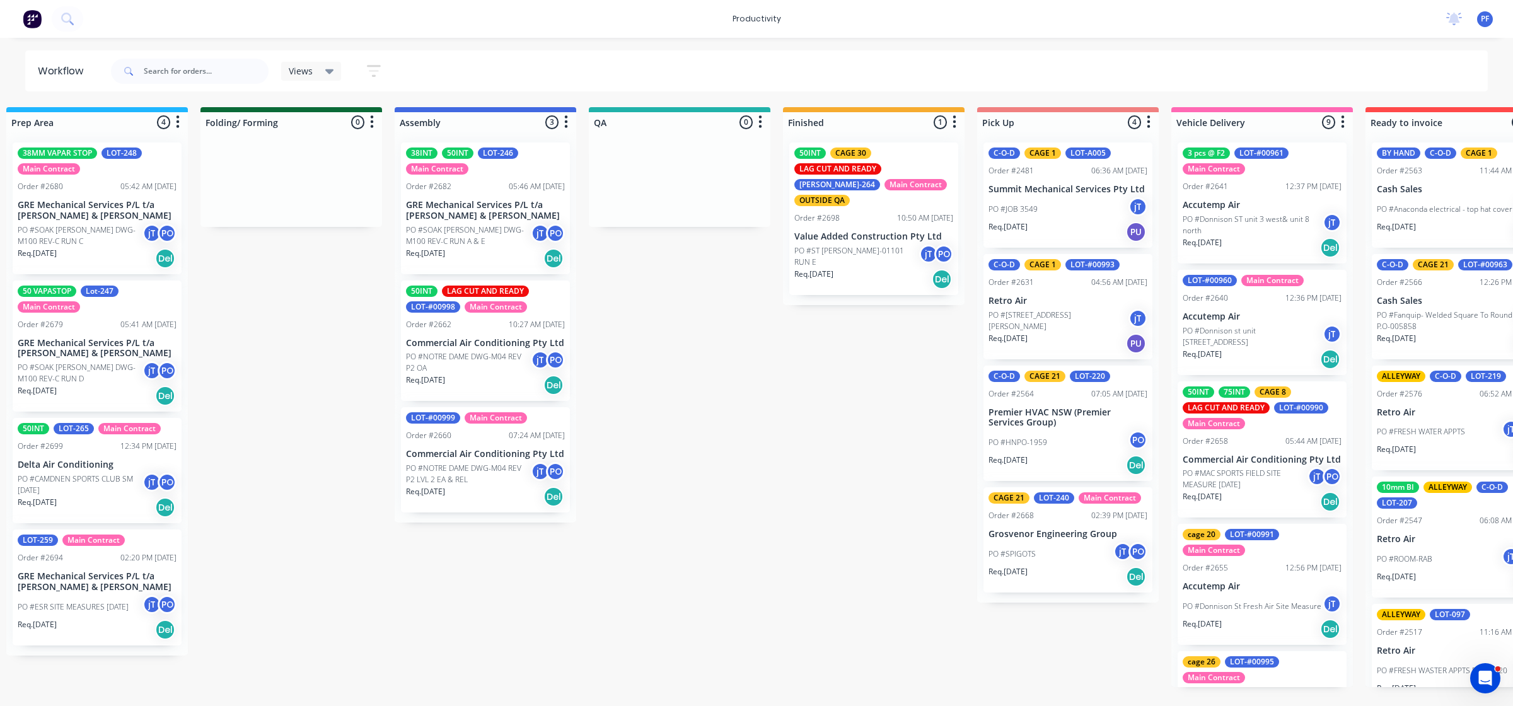
drag, startPoint x: 782, startPoint y: 708, endPoint x: 1143, endPoint y: 673, distance: 363.0
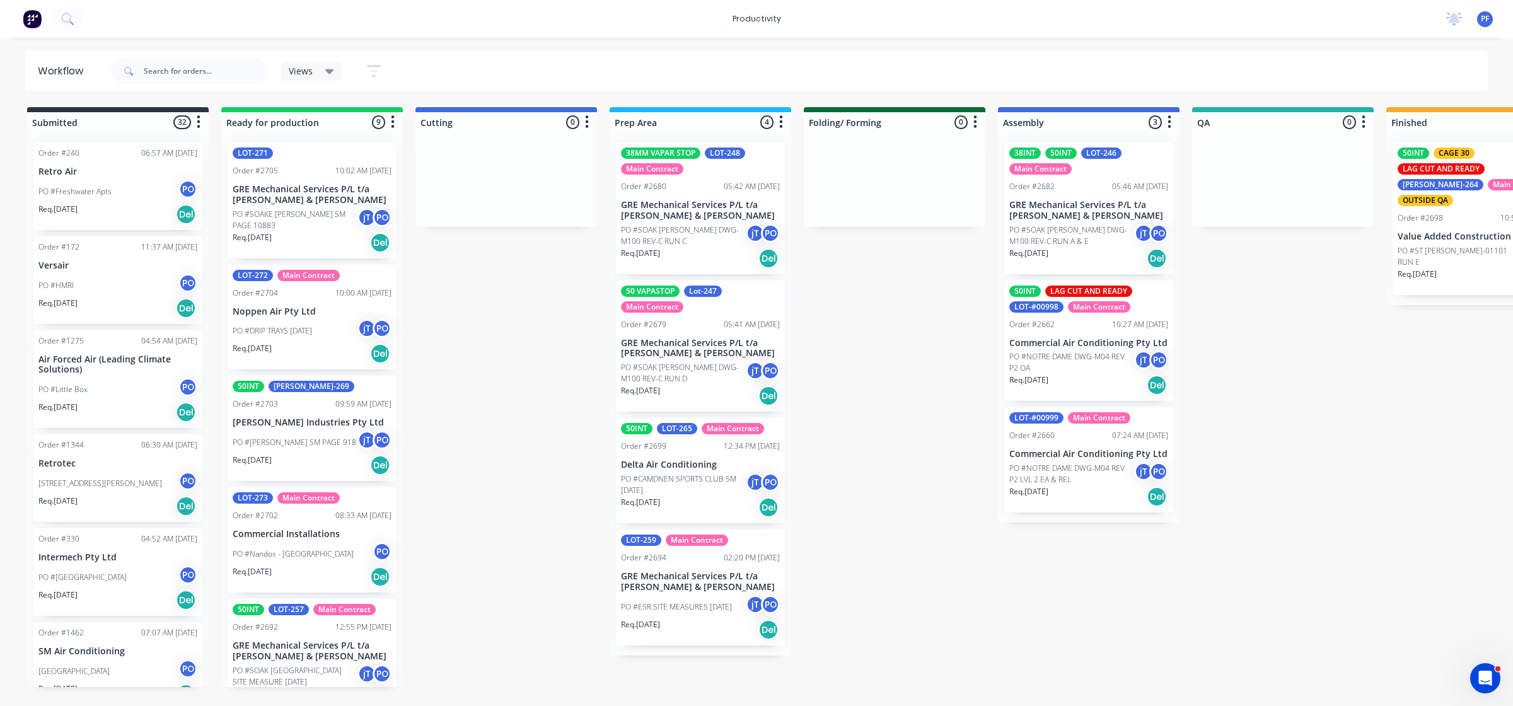
click at [479, 567] on div "Submitted 32 Order #240 06:57 AM 27/09/24 Retro Air PO #Freshwater Apts PO Req.…" at bounding box center [1225, 397] width 2468 height 580
drag, startPoint x: 479, startPoint y: 567, endPoint x: 547, endPoint y: 656, distance: 111.6
click at [547, 659] on div "Submitted 32 Order #240 06:57 AM 27/09/24 Retro Air PO #Freshwater Apts PO Req.…" at bounding box center [1225, 397] width 2468 height 580
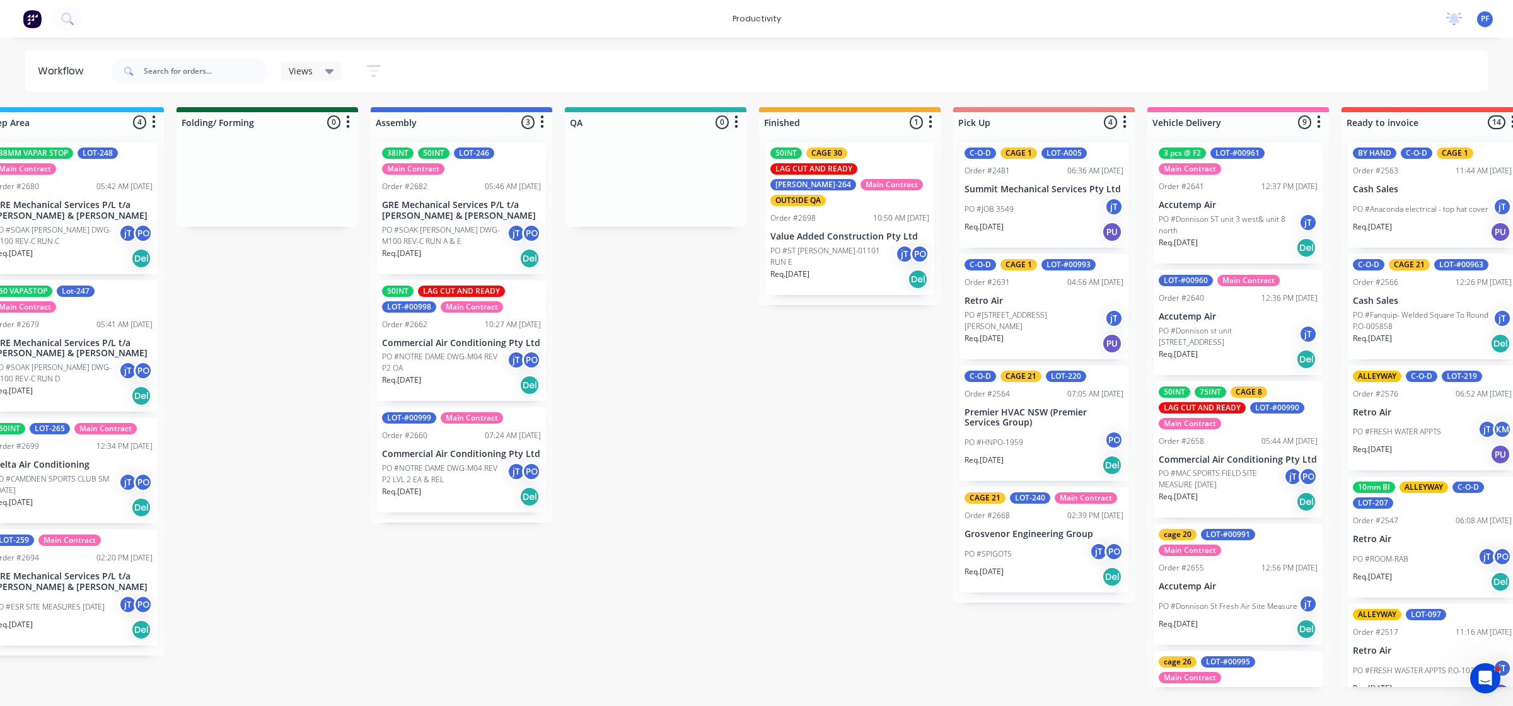
scroll to position [0, 736]
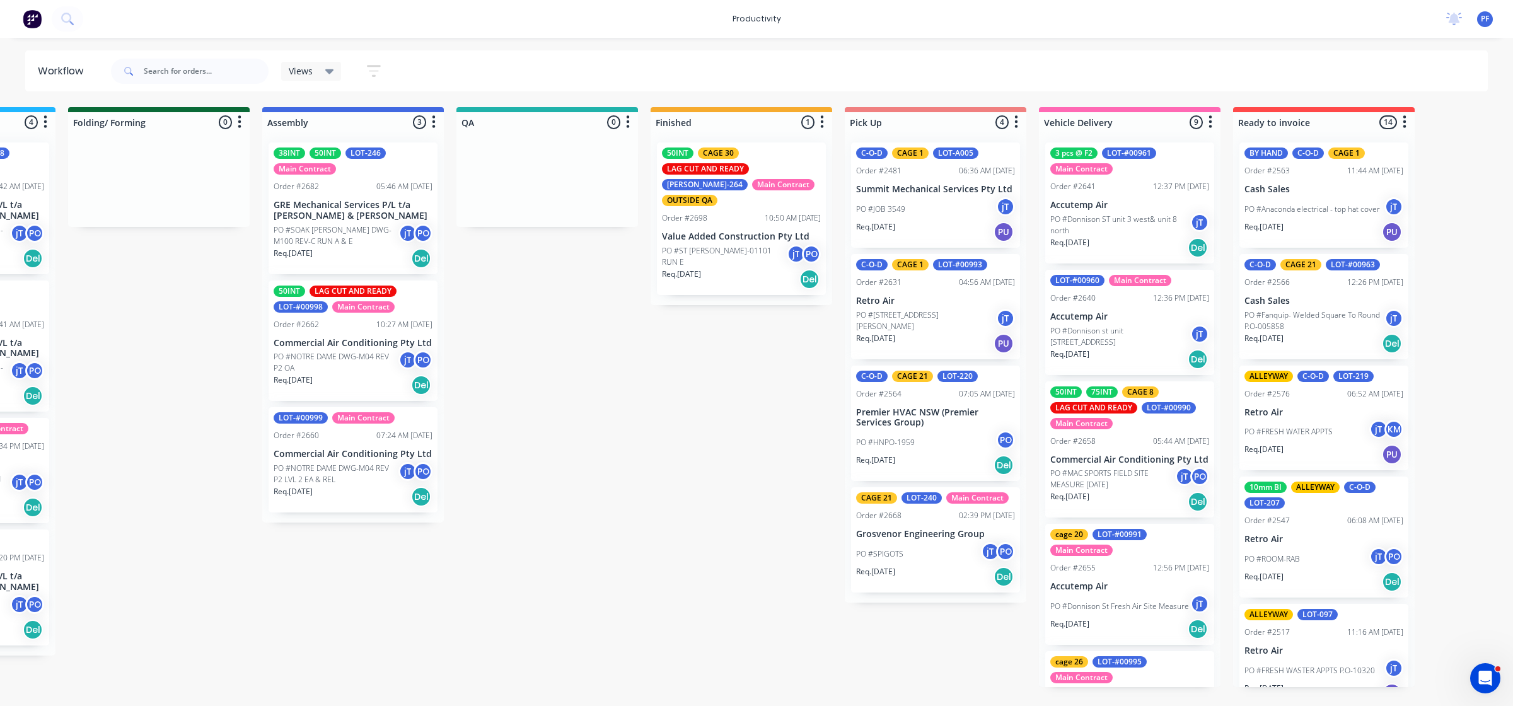
drag, startPoint x: 749, startPoint y: 250, endPoint x: 830, endPoint y: 250, distance: 81.3
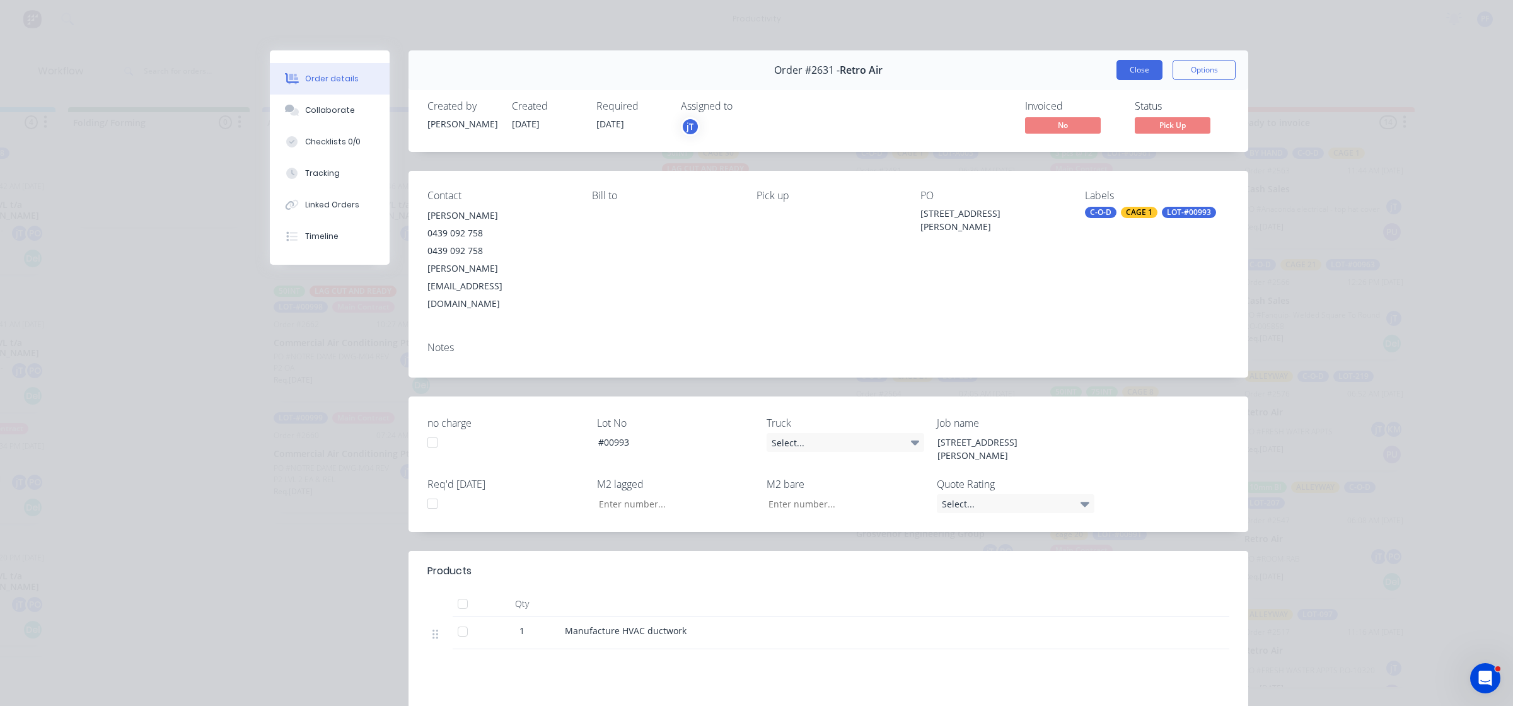
click at [1143, 78] on button "Close" at bounding box center [1139, 70] width 46 height 20
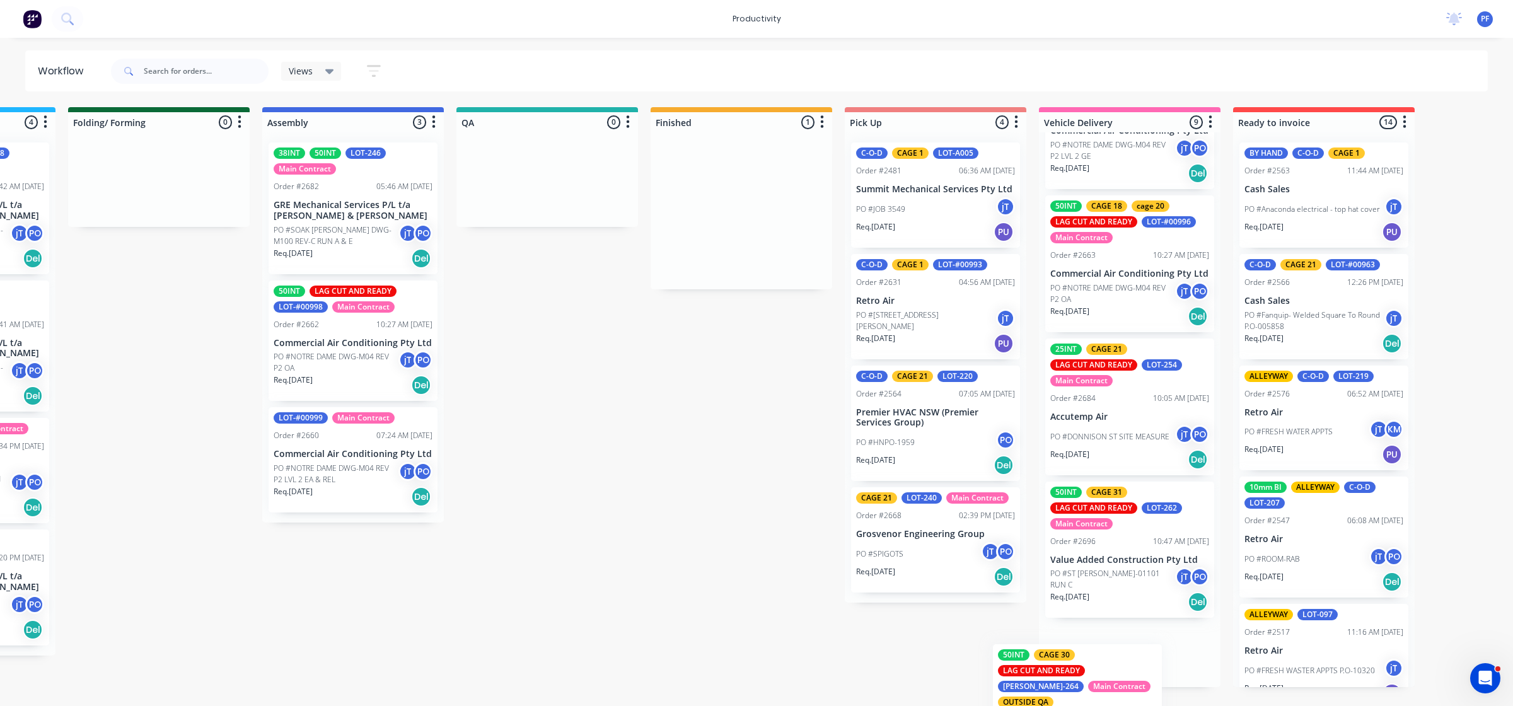
scroll to position [766, 0]
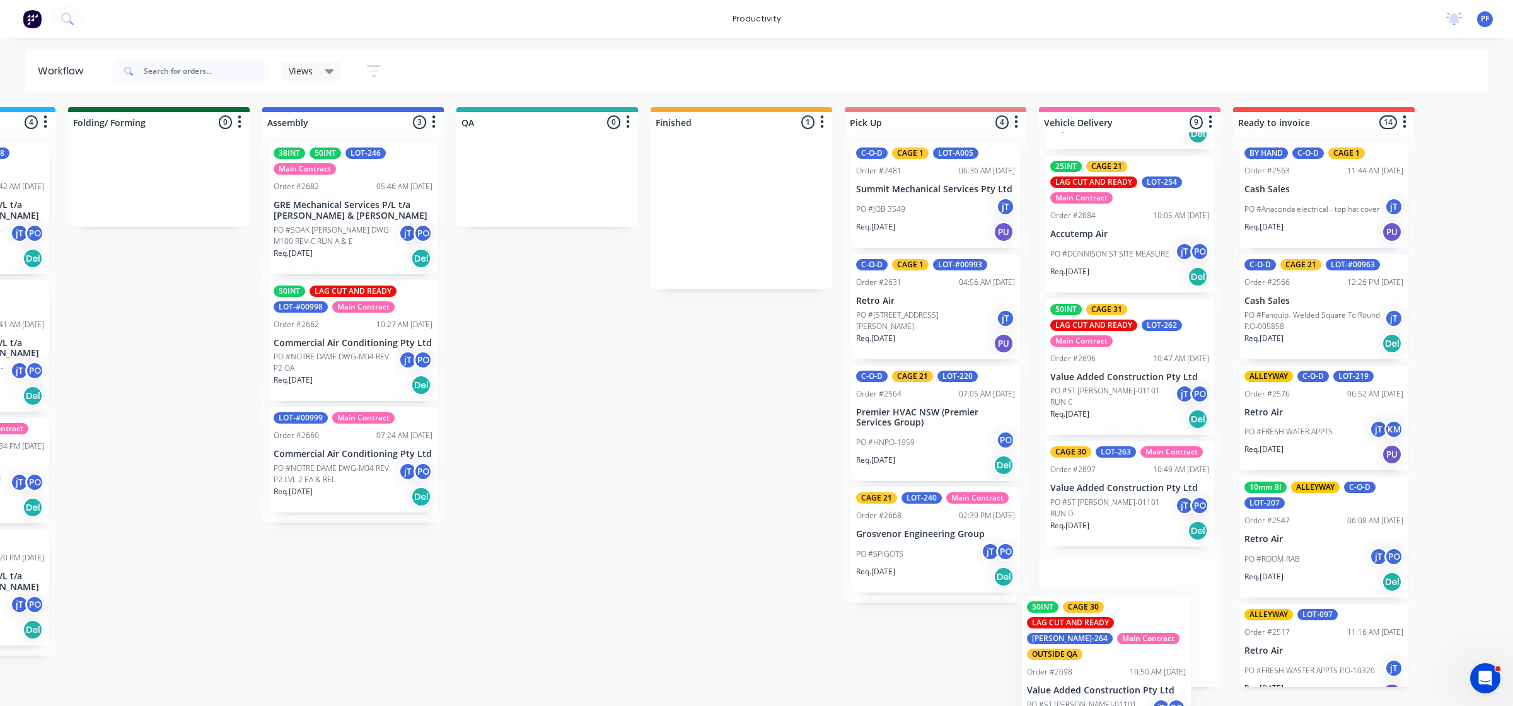
drag, startPoint x: 701, startPoint y: 253, endPoint x: 1074, endPoint y: 697, distance: 579.5
click at [1074, 687] on div "Submitted 32 Order #240 06:57 AM 27/09/24 Retro Air PO #Freshwater Apts PO Req.…" at bounding box center [489, 397] width 2468 height 580
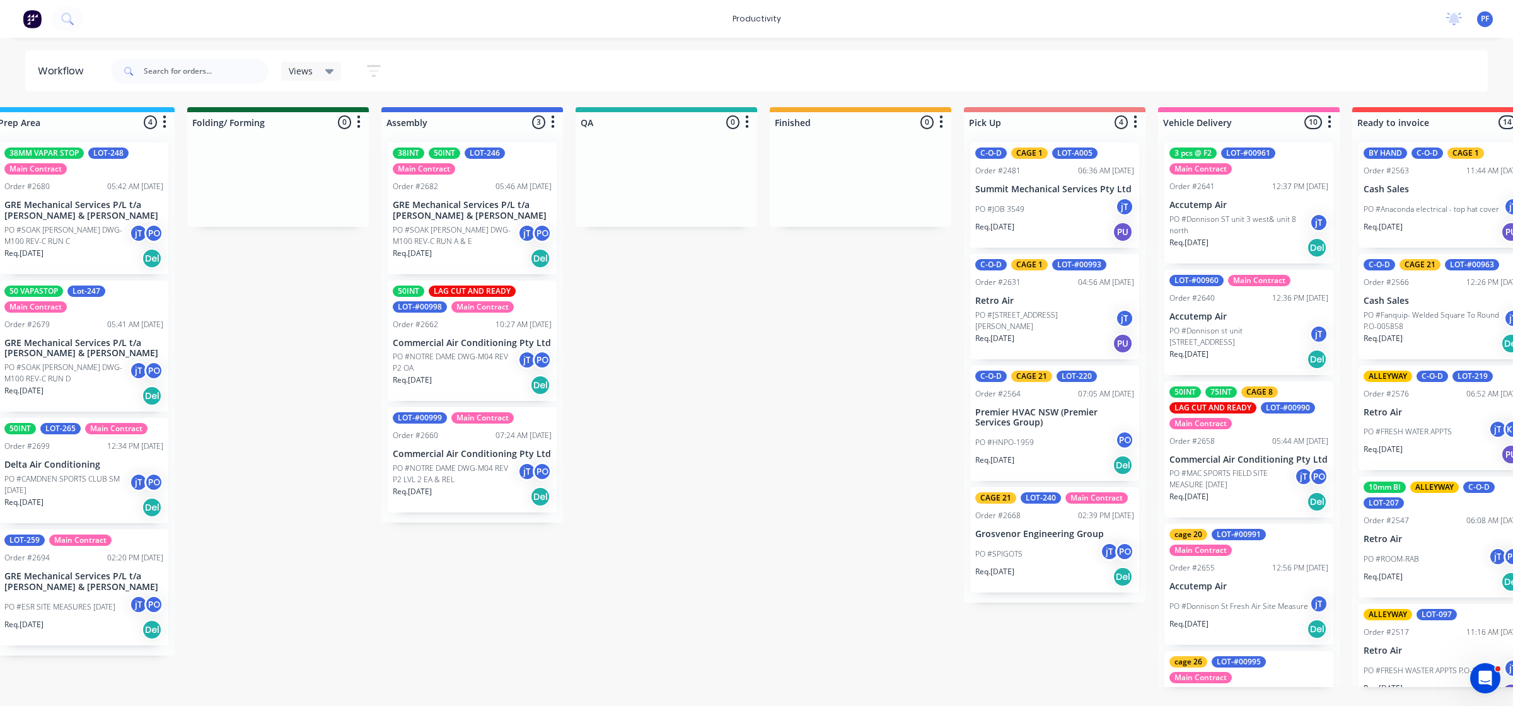
scroll to position [0, 618]
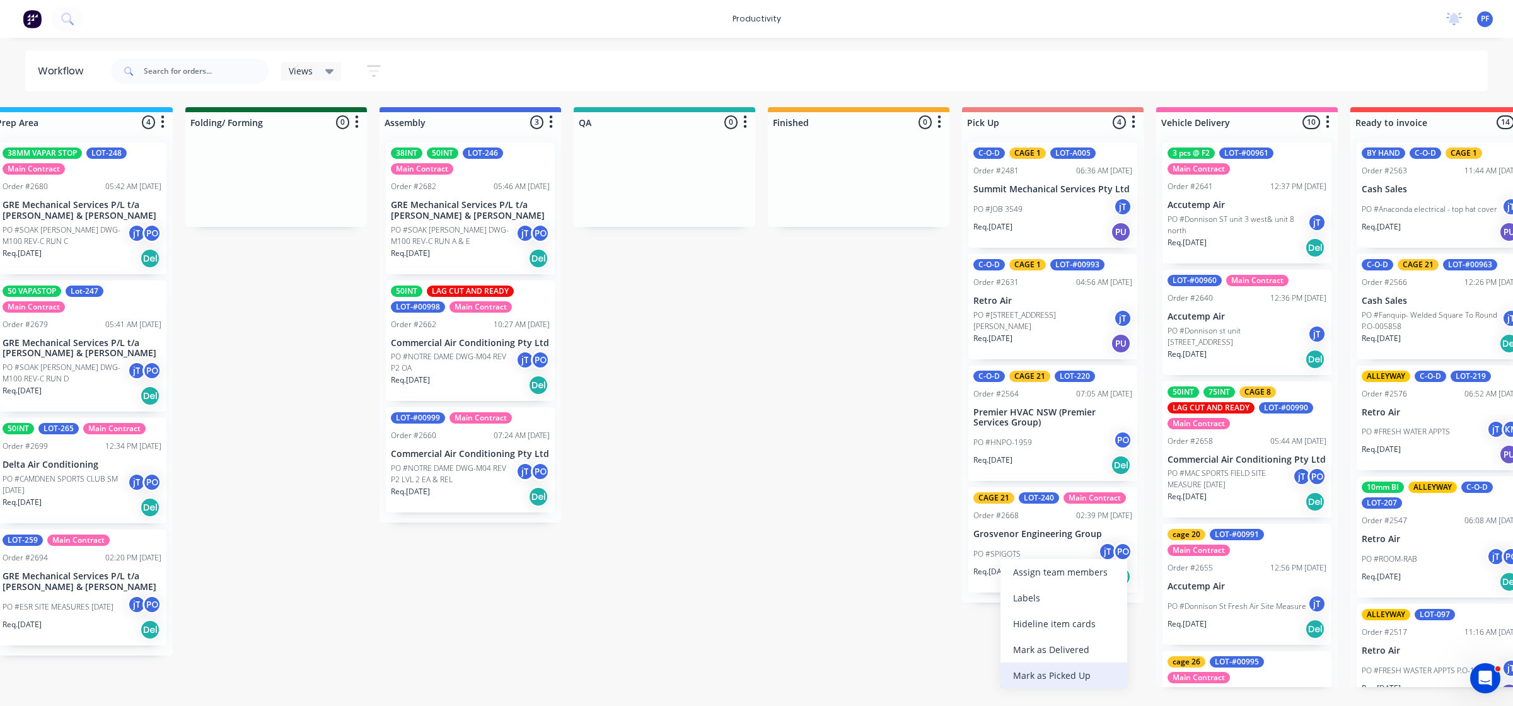
click at [1047, 676] on div "Mark as Picked Up" at bounding box center [1063, 676] width 127 height 26
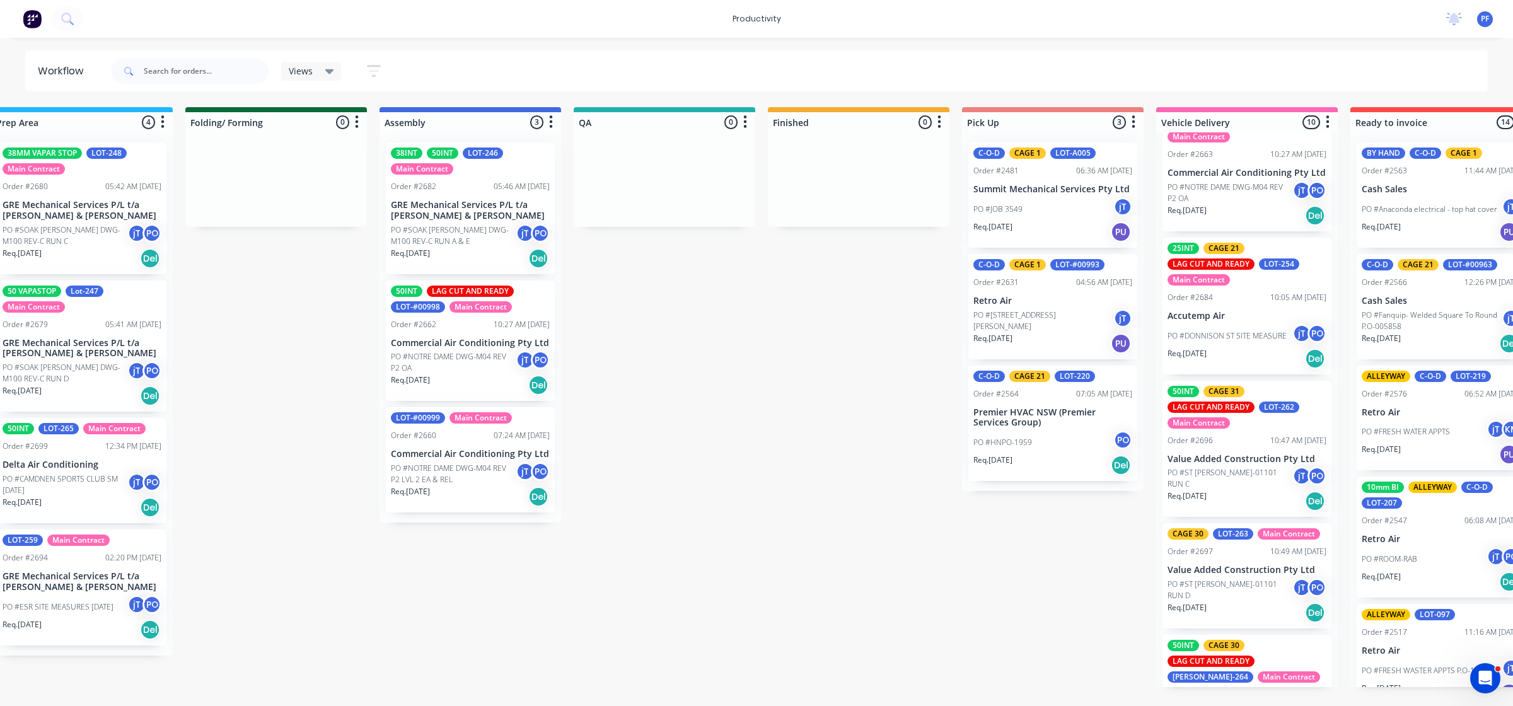
scroll to position [766, 0]
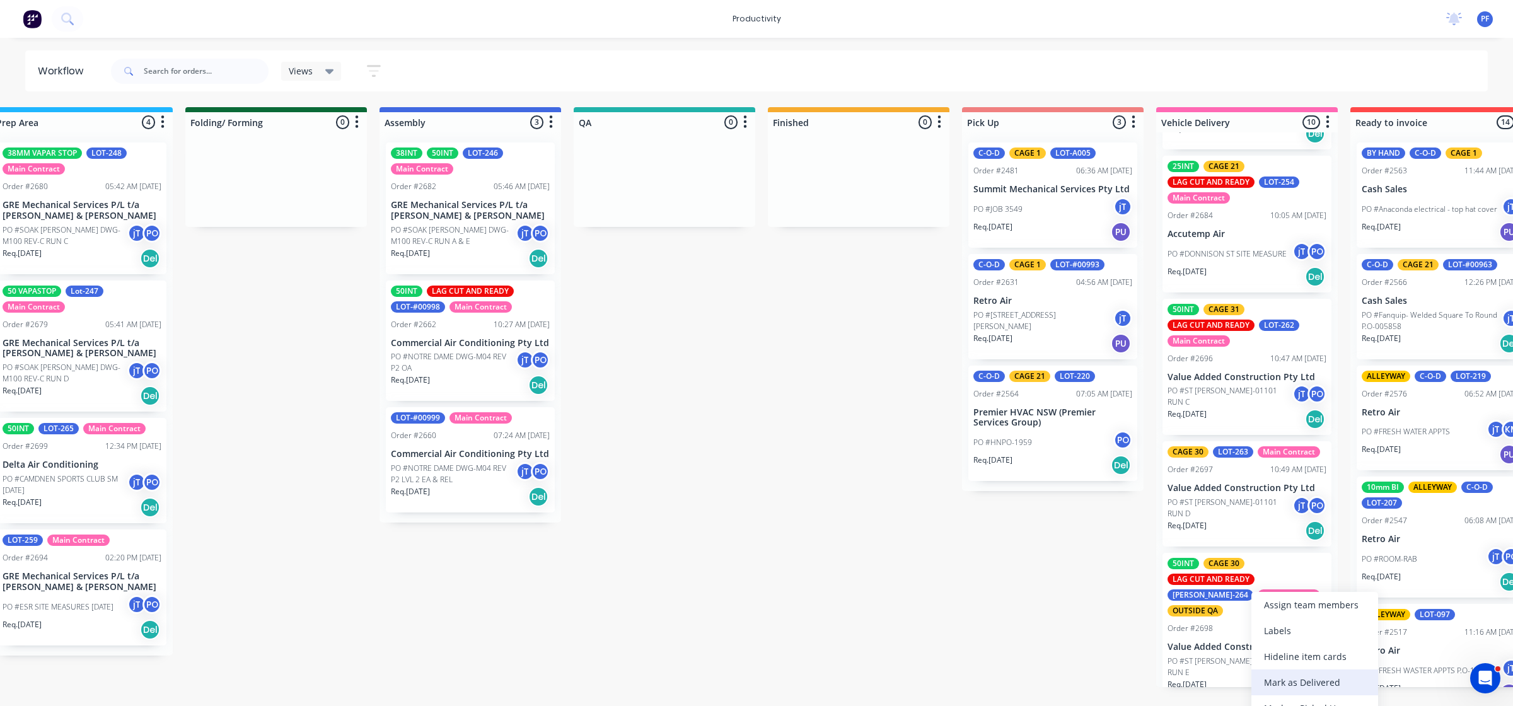
click at [1310, 682] on div "Mark as Delivered" at bounding box center [1314, 683] width 127 height 26
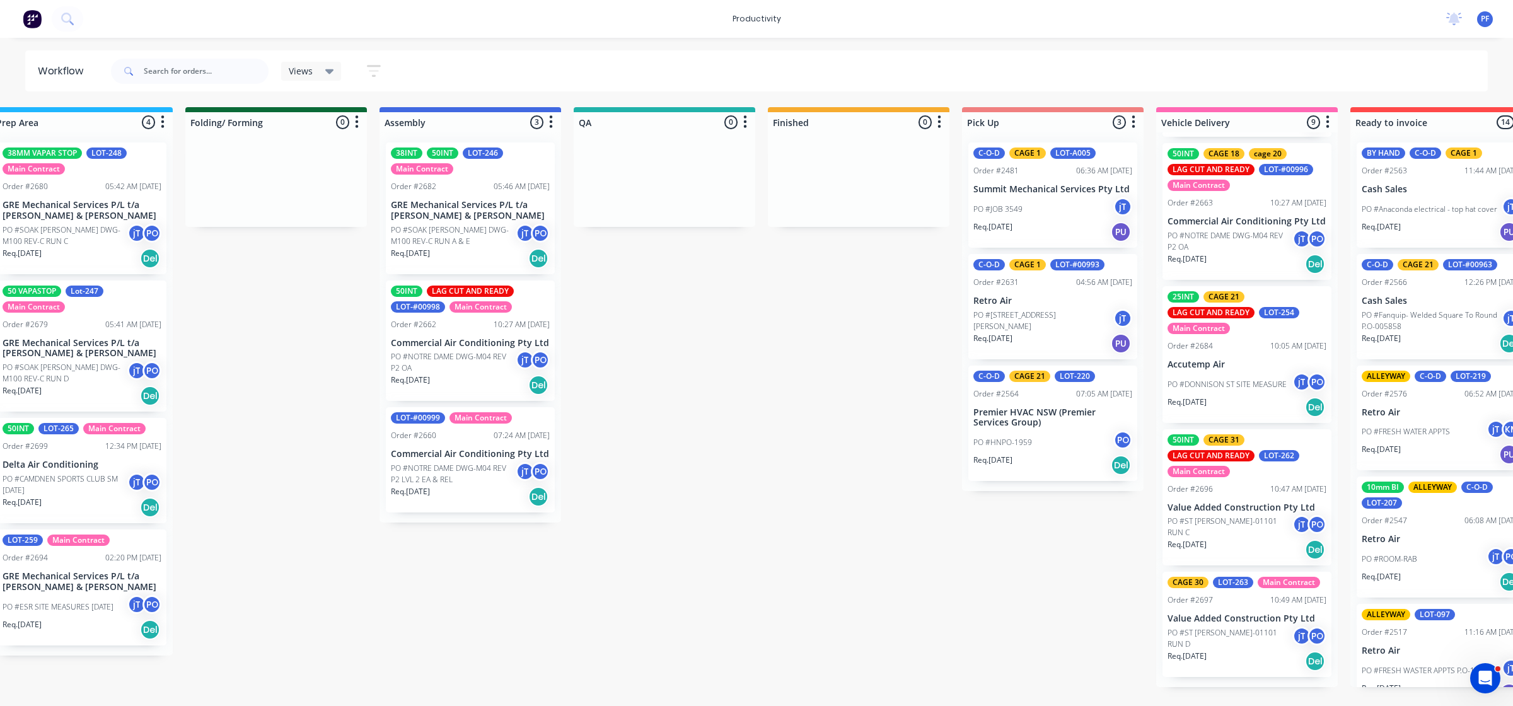
scroll to position [623, 0]
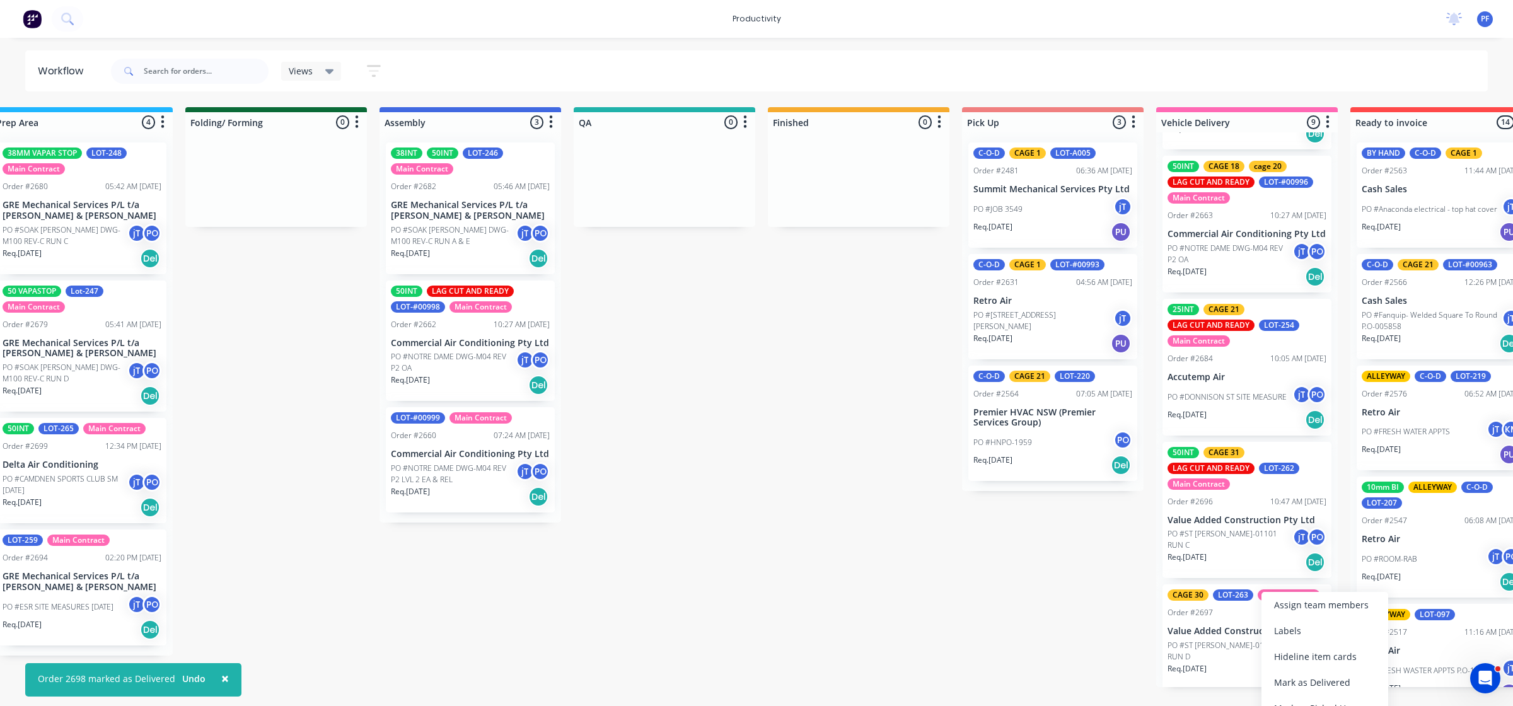
click at [1296, 678] on div "Mark as Delivered" at bounding box center [1324, 683] width 127 height 26
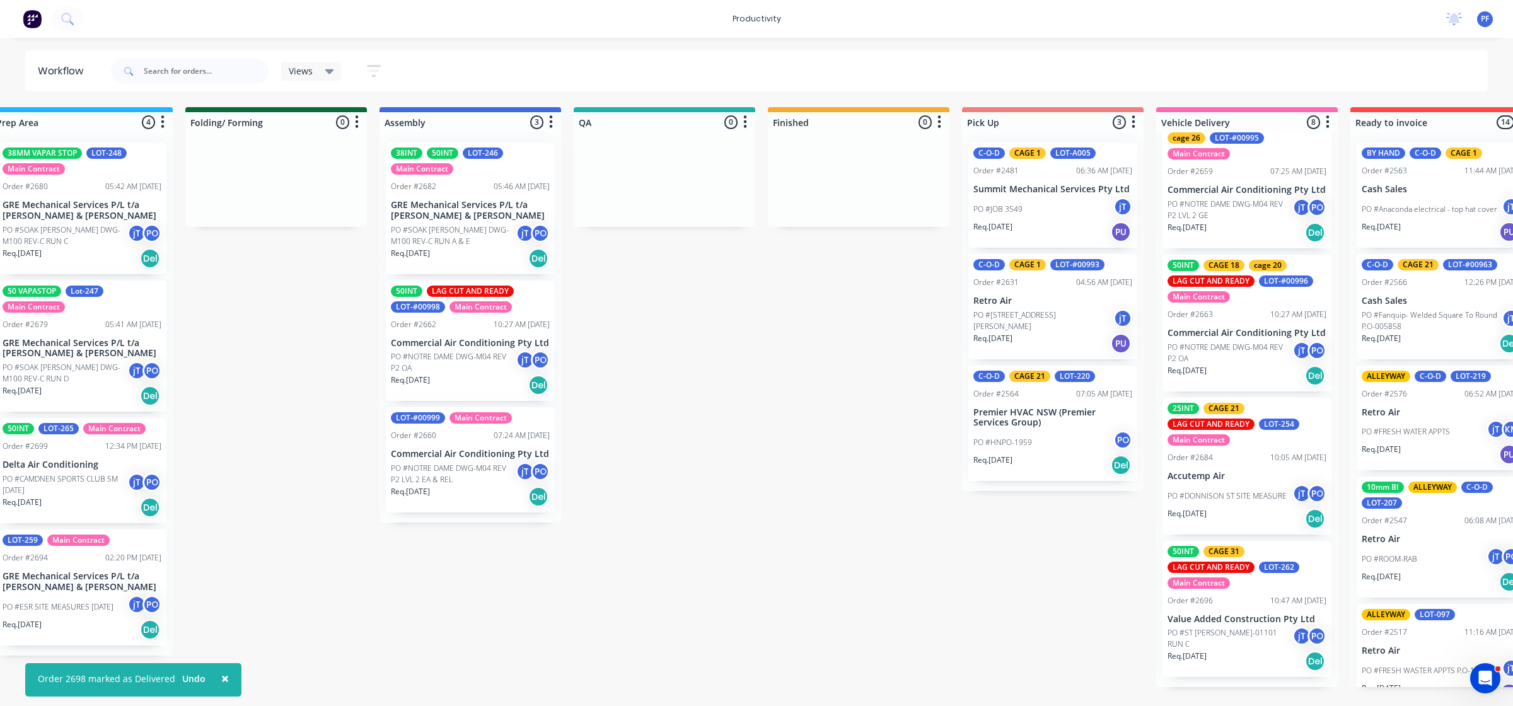
scroll to position [511, 0]
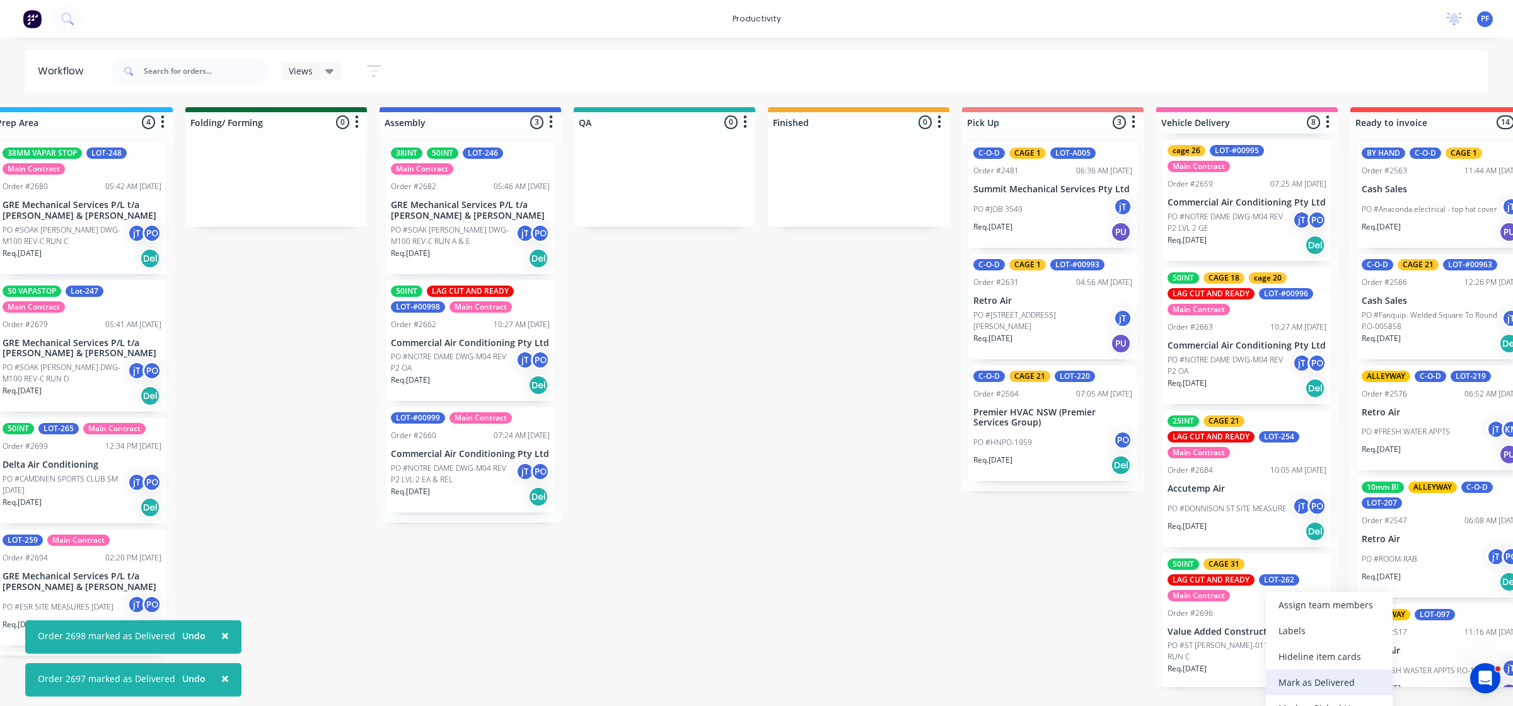
click at [1309, 688] on div "Mark as Delivered" at bounding box center [1329, 683] width 127 height 26
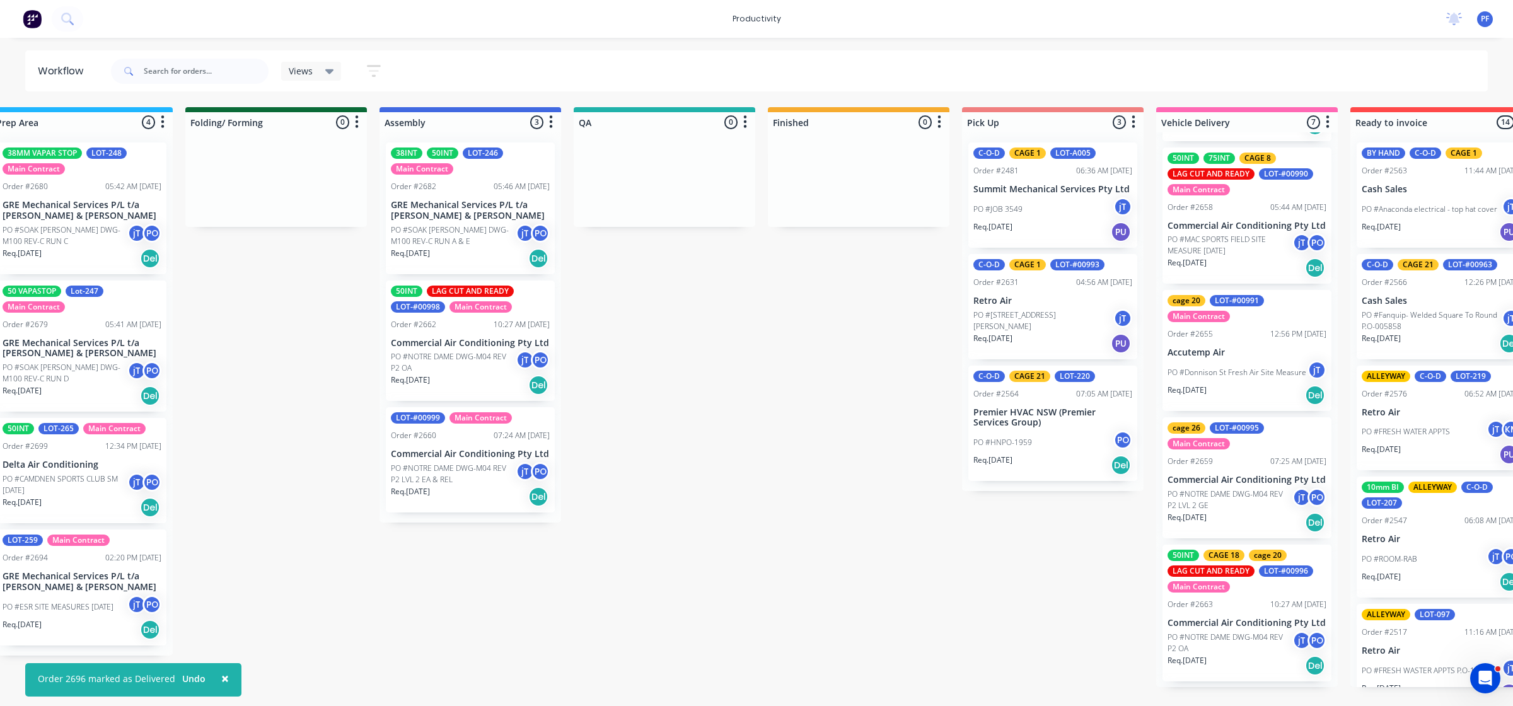
scroll to position [369, 0]
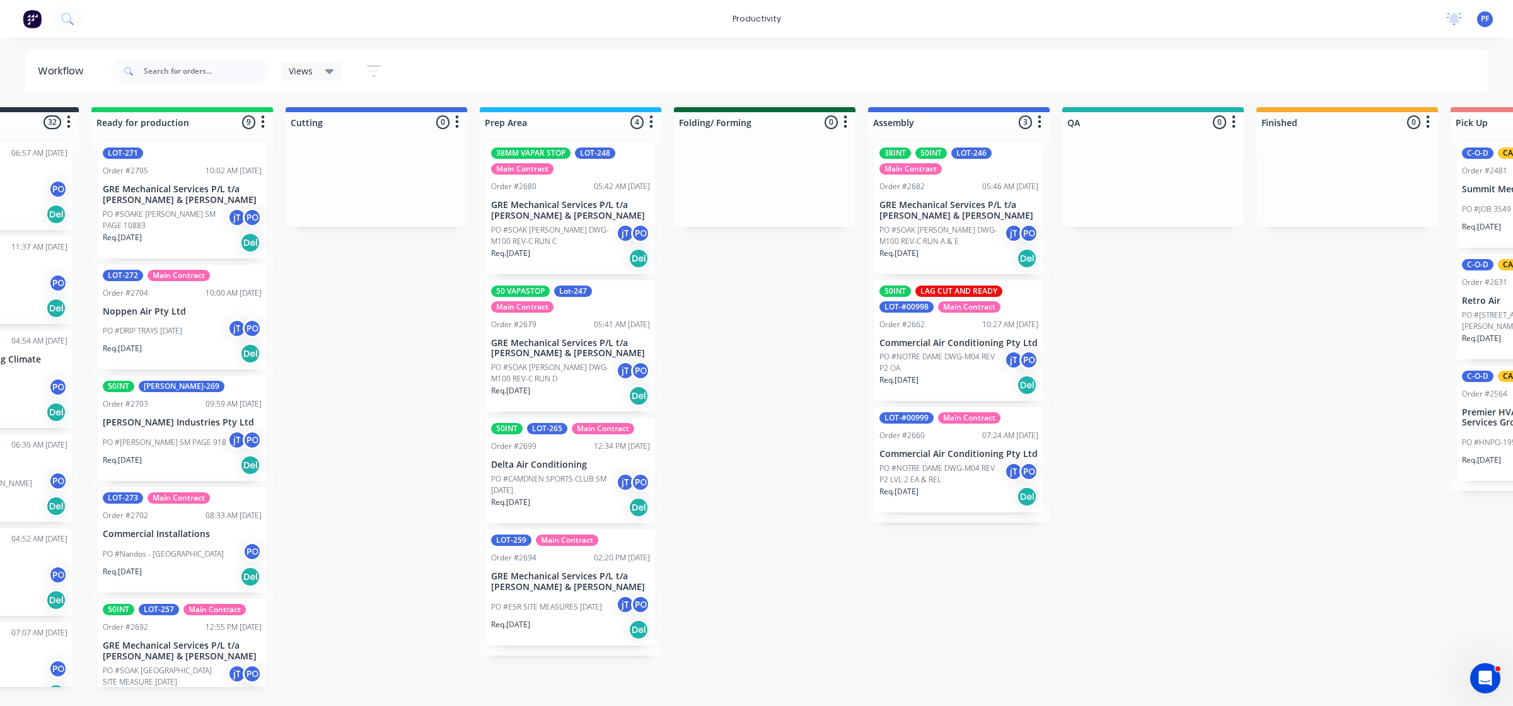
drag, startPoint x: 661, startPoint y: 717, endPoint x: 1021, endPoint y: 664, distance: 364.5
click at [1029, 663] on div "Submitted 32 Order #240 06:57 AM 27/09/24 Retro Air PO #Freshwater Apts PO Req.…" at bounding box center [1095, 397] width 2468 height 580
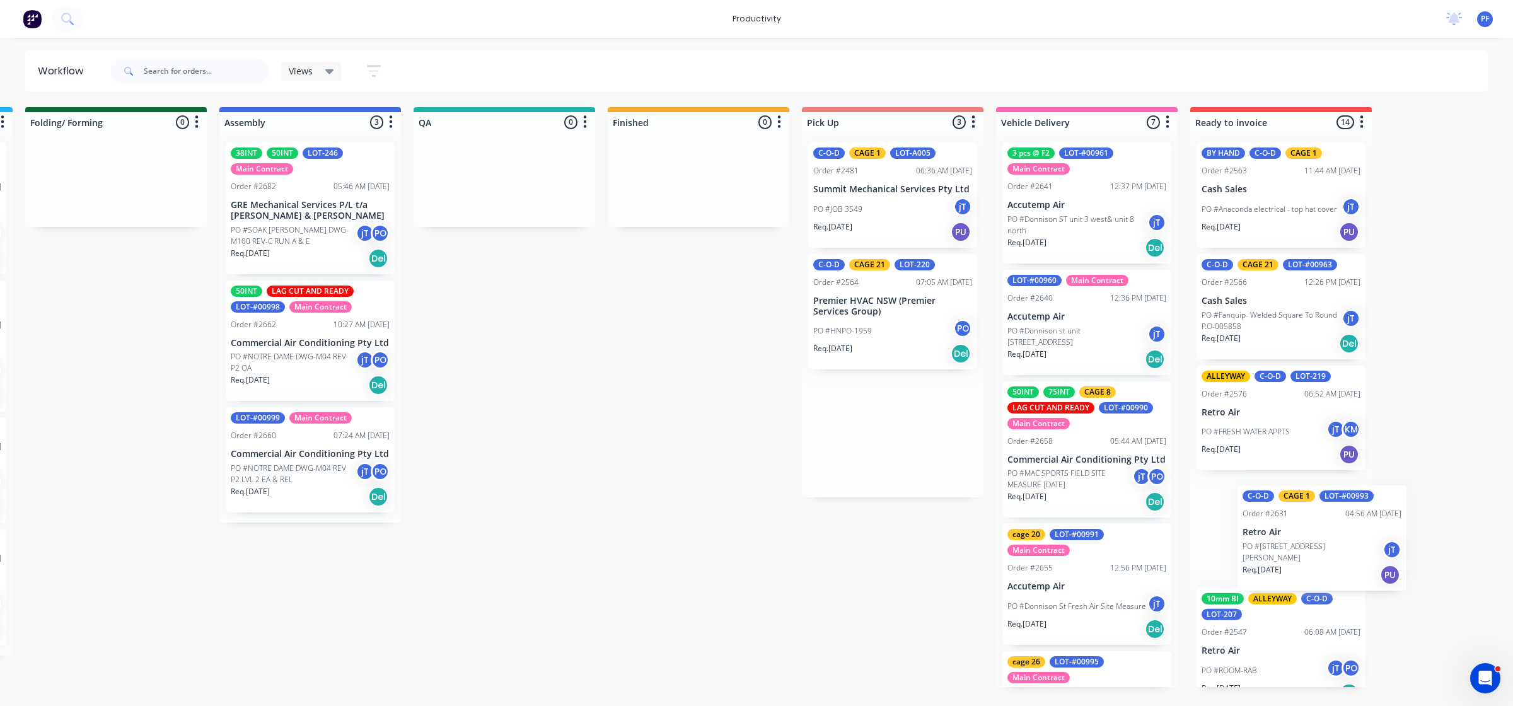
scroll to position [0, 872]
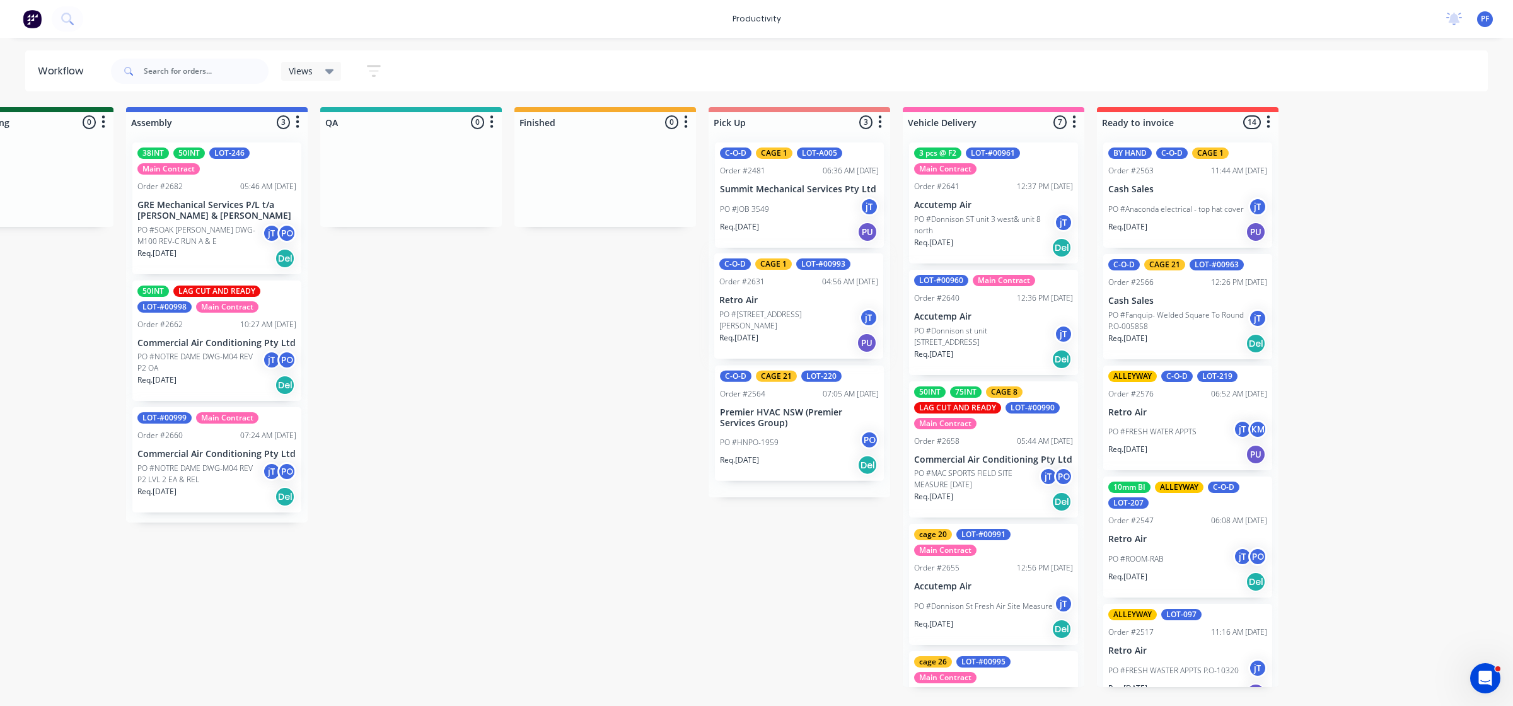
drag, startPoint x: 1415, startPoint y: 755, endPoint x: 1330, endPoint y: 755, distance: 85.1
click at [437, 376] on div "Submitted 32 Order #240 06:57 AM 27/09/24 Retro Air PO #Freshwater Apts PO Req.…" at bounding box center [353, 397] width 2468 height 580
drag, startPoint x: 1016, startPoint y: 625, endPoint x: 530, endPoint y: 535, distance: 495.0
click at [530, 535] on div "Submitted 32 Order #240 06:57 AM 27/09/24 Retro Air PO #Freshwater Apts PO Req.…" at bounding box center [353, 397] width 2468 height 580
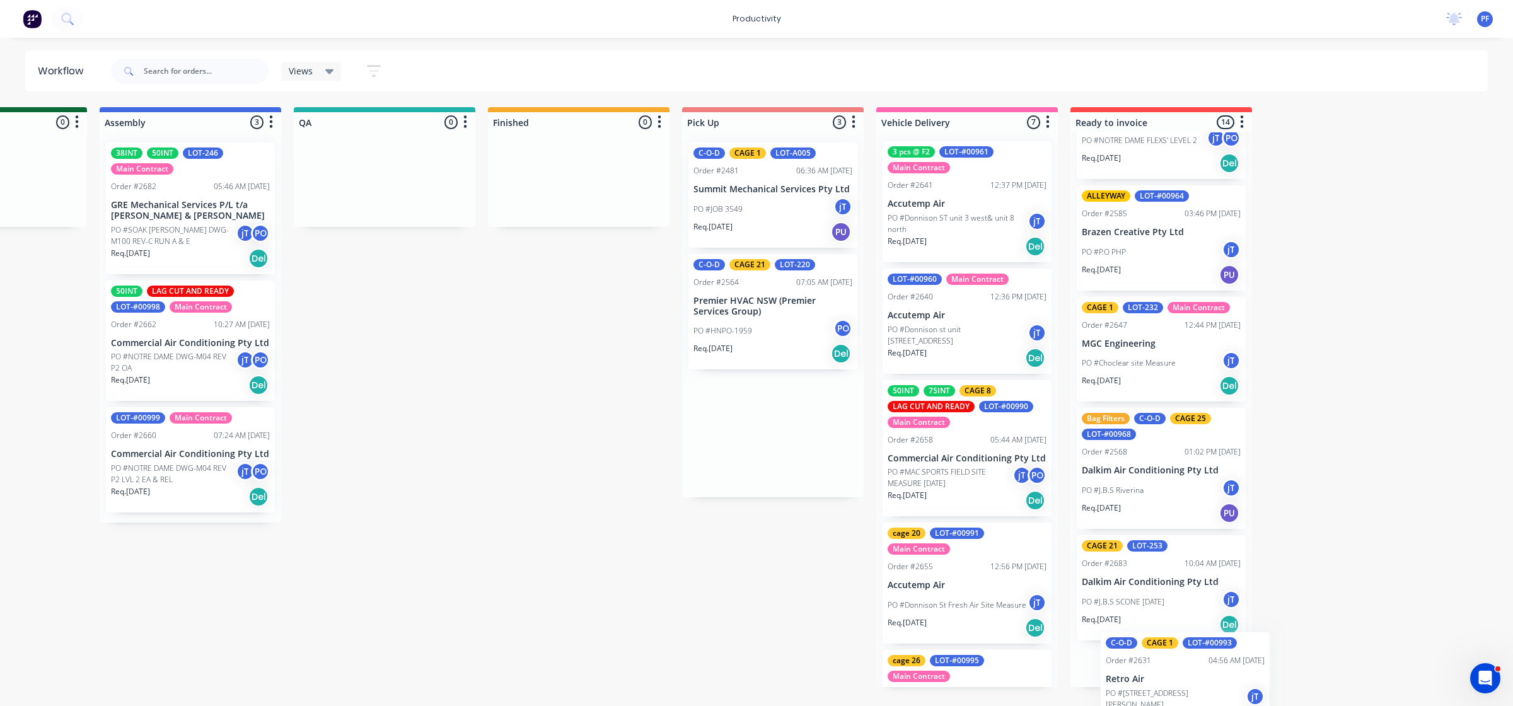
scroll to position [0, 907]
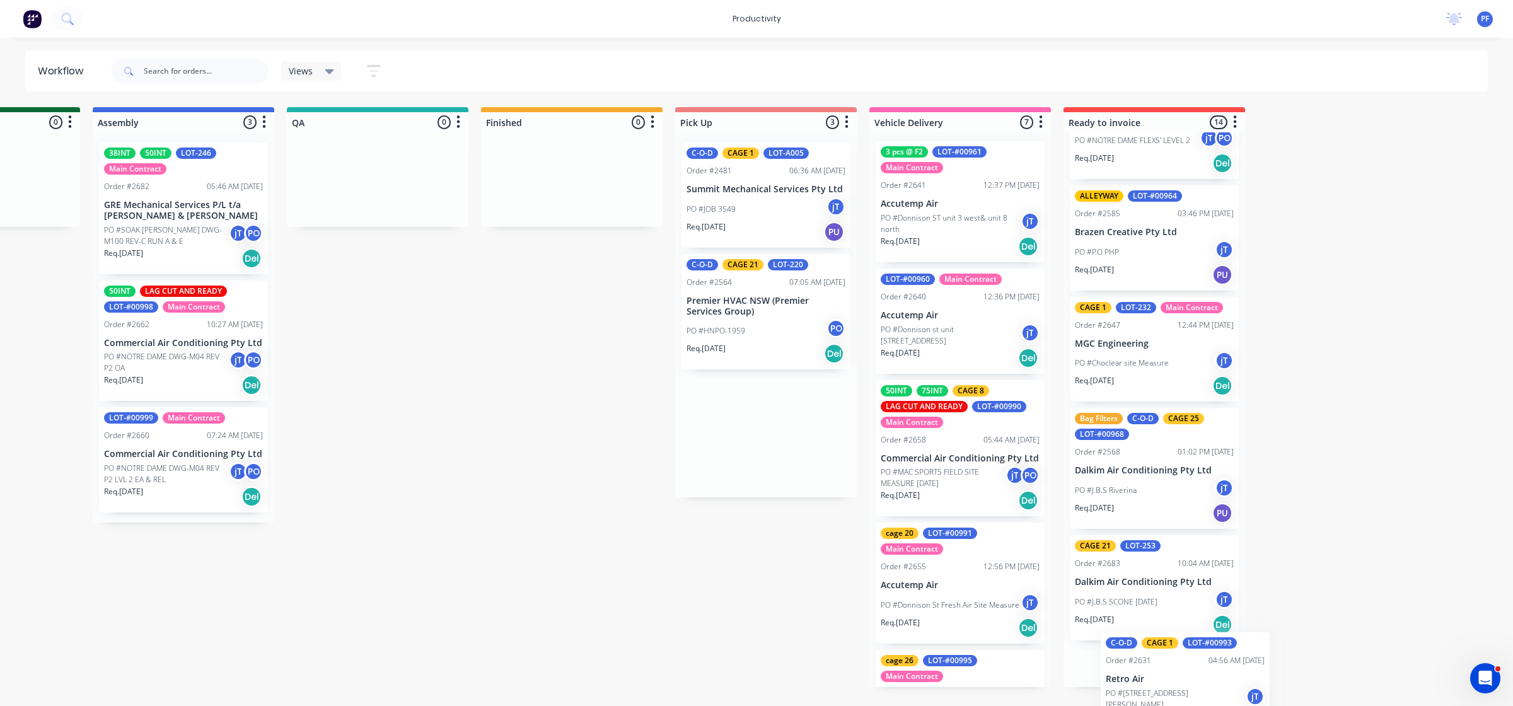
drag, startPoint x: 738, startPoint y: 323, endPoint x: 1124, endPoint y: 693, distance: 535.5
click at [1126, 687] on div "Submitted 32 Order #240 06:57 AM 27/09/24 Retro Air PO #Freshwater Apts PO Req.…" at bounding box center [319, 397] width 2468 height 580
